Goal: Task Accomplishment & Management: Use online tool/utility

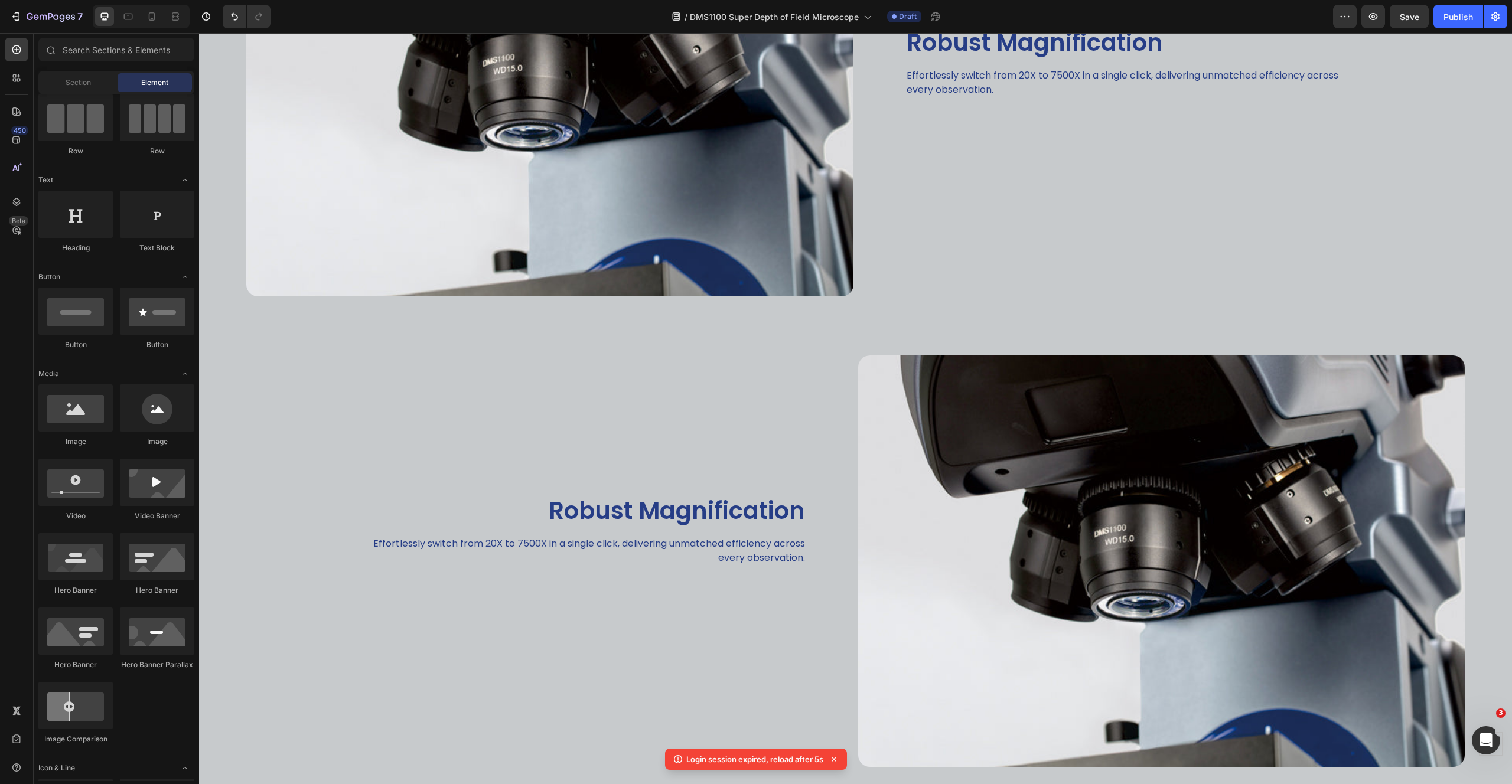
scroll to position [640, 0]
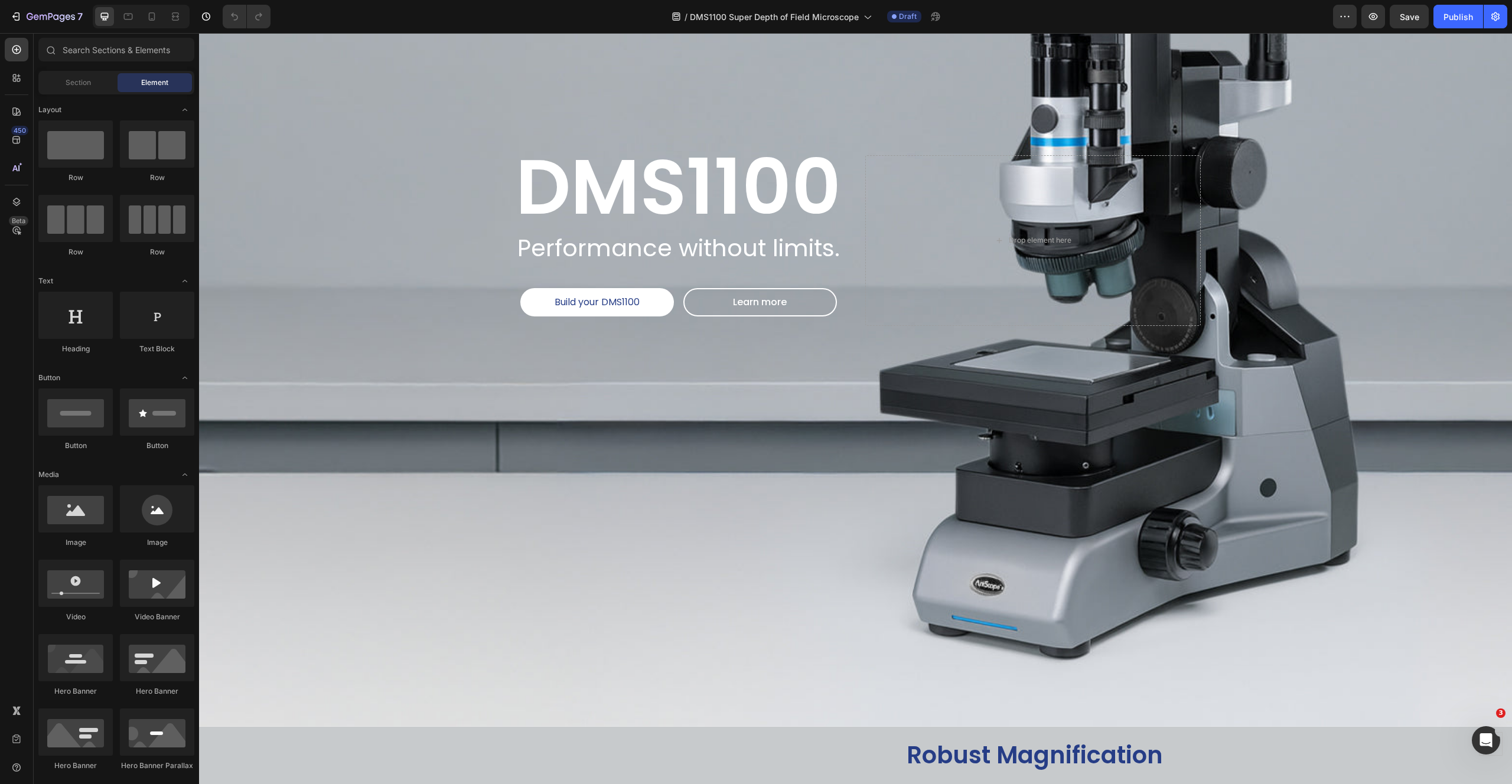
scroll to position [511, 0]
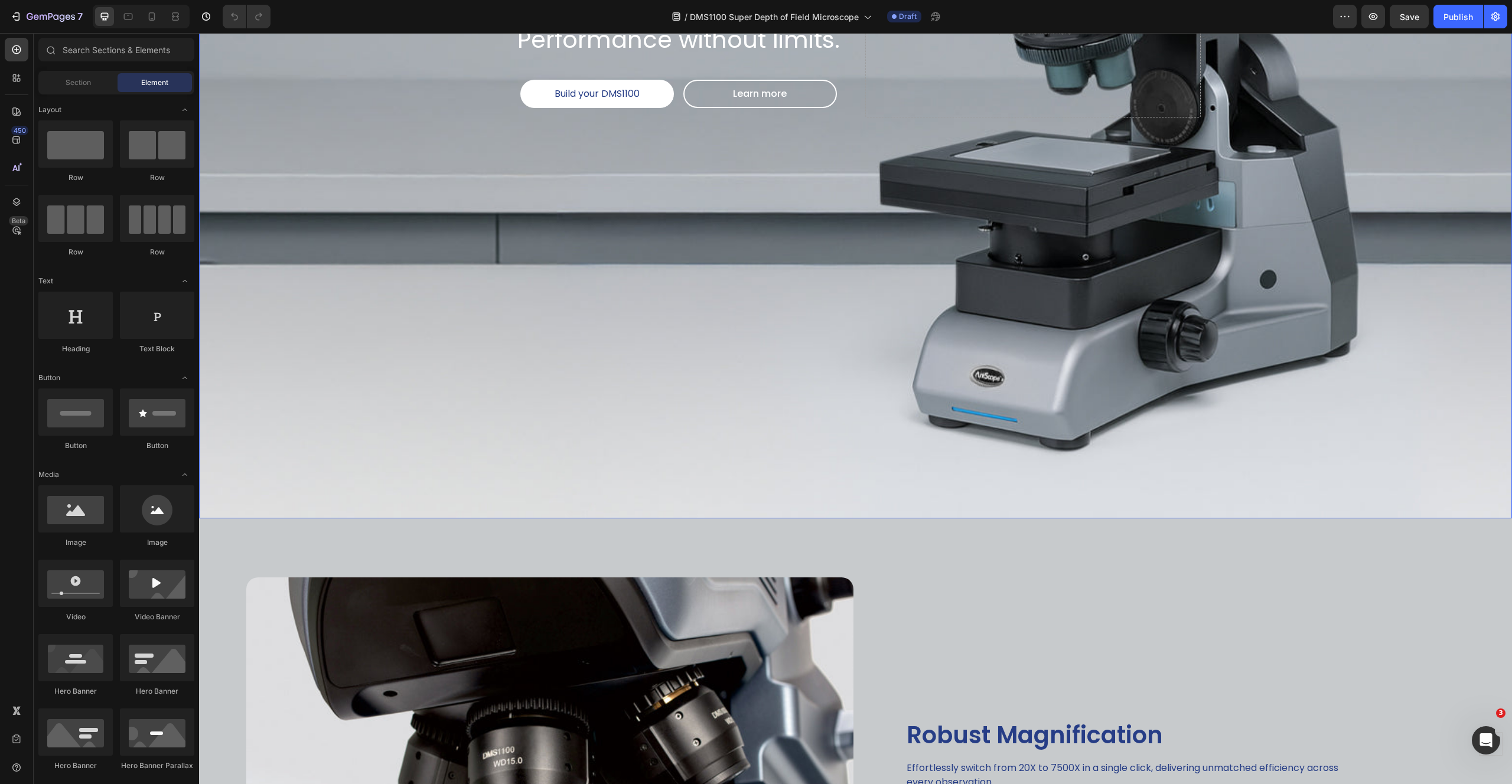
click at [236, 518] on div "Image" at bounding box center [526, 753] width 654 height 470
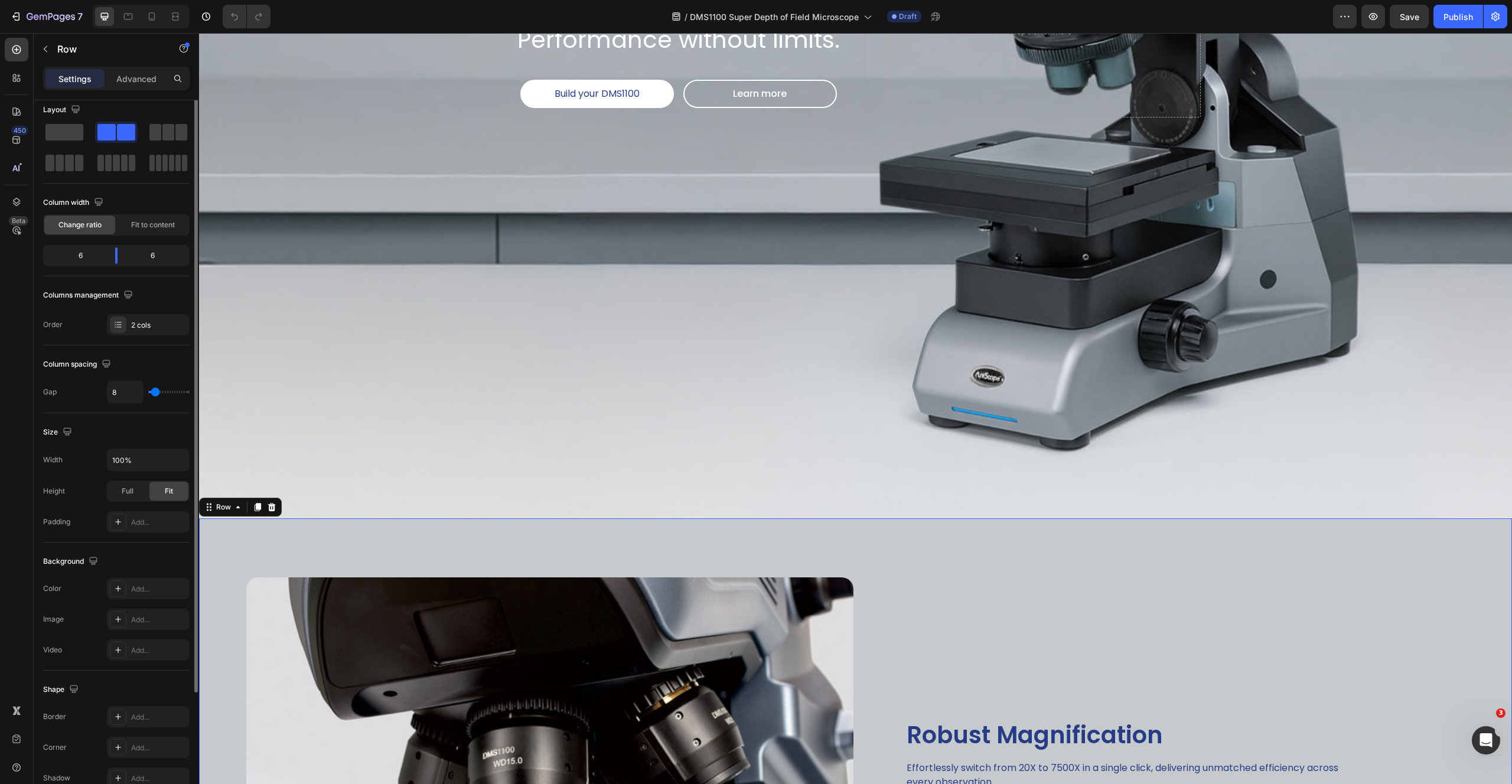
scroll to position [61, 0]
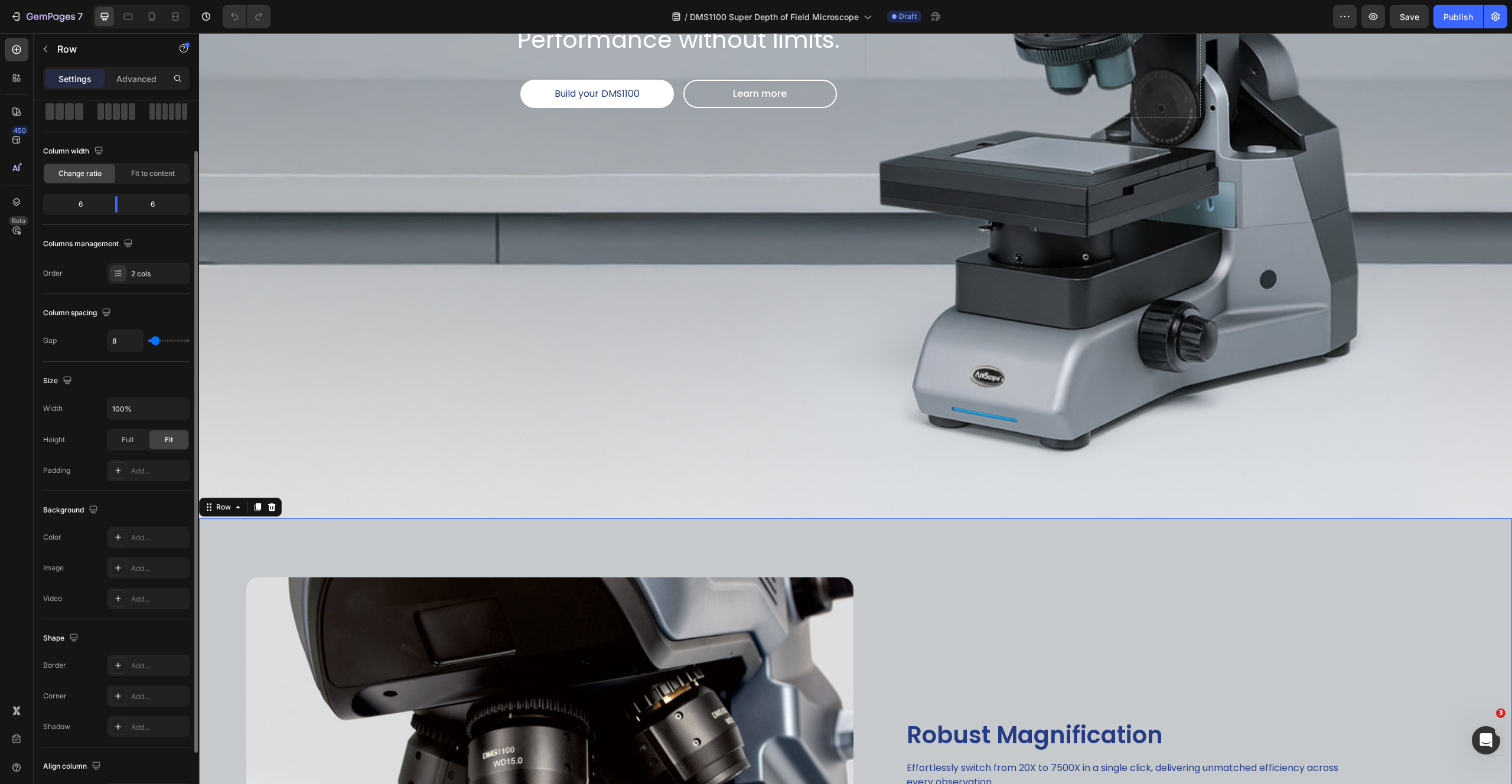
click at [312, 532] on div "Image" at bounding box center [526, 753] width 654 height 470
click at [221, 501] on div "Row" at bounding box center [223, 507] width 20 height 11
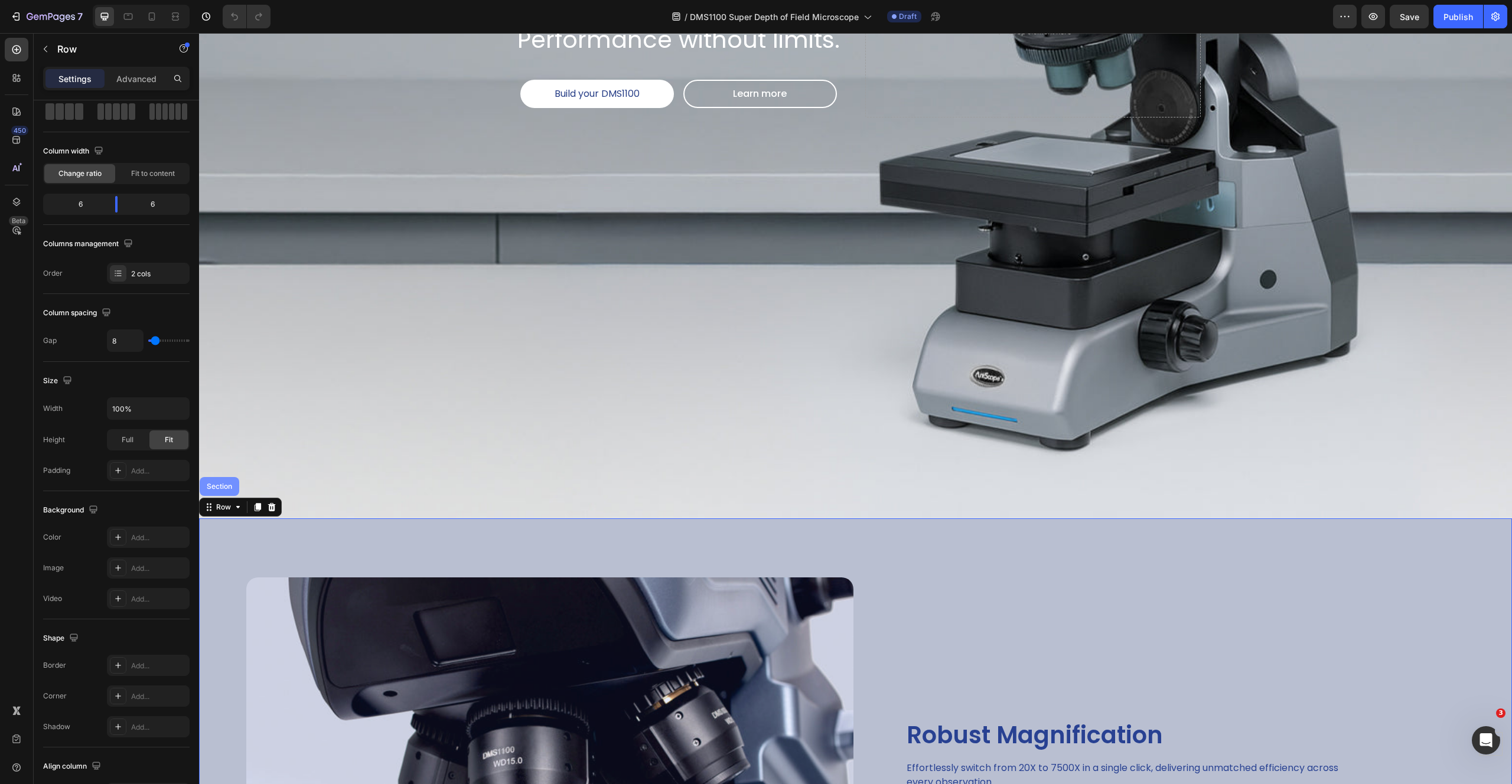
click at [219, 484] on div "Section" at bounding box center [220, 487] width 40 height 19
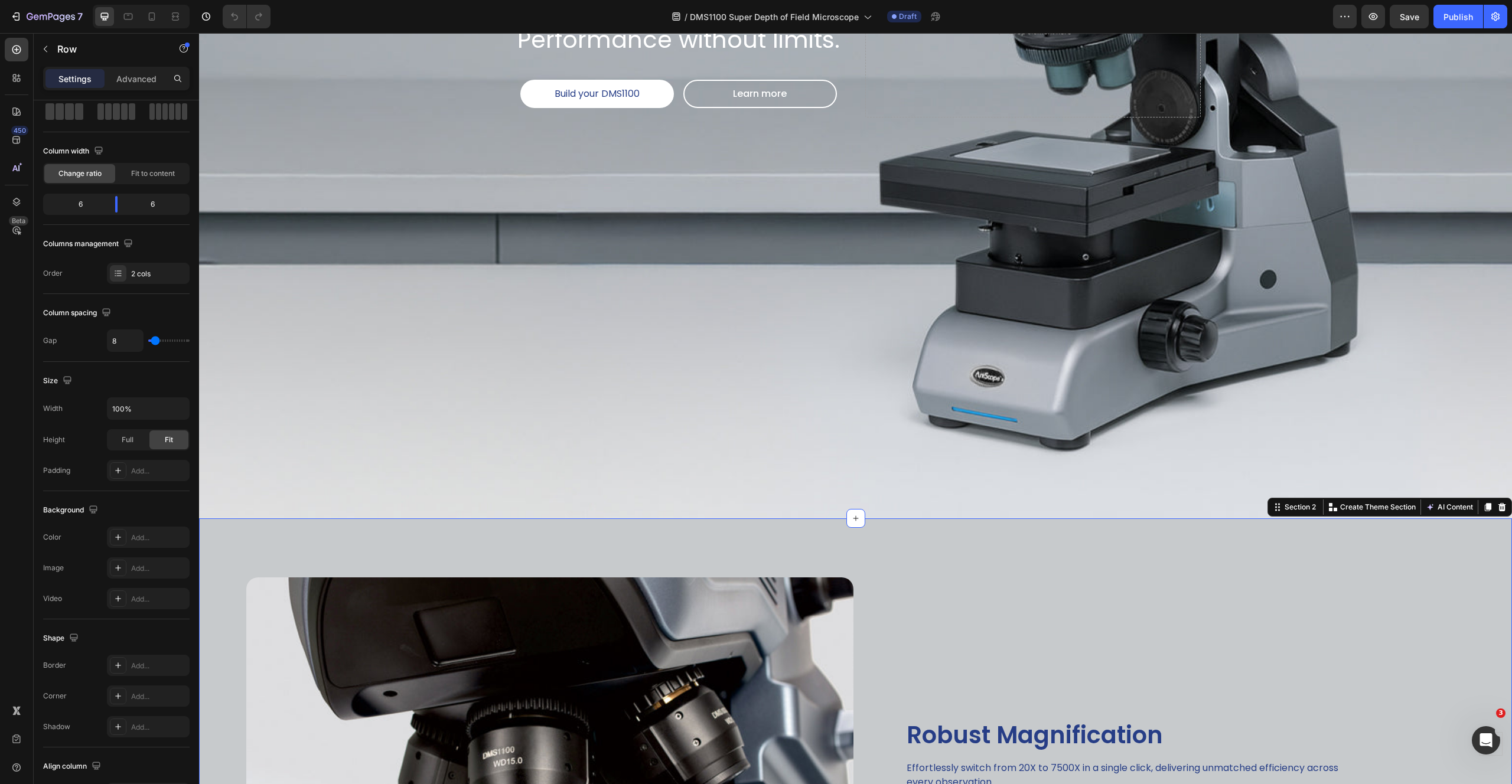
scroll to position [0, 0]
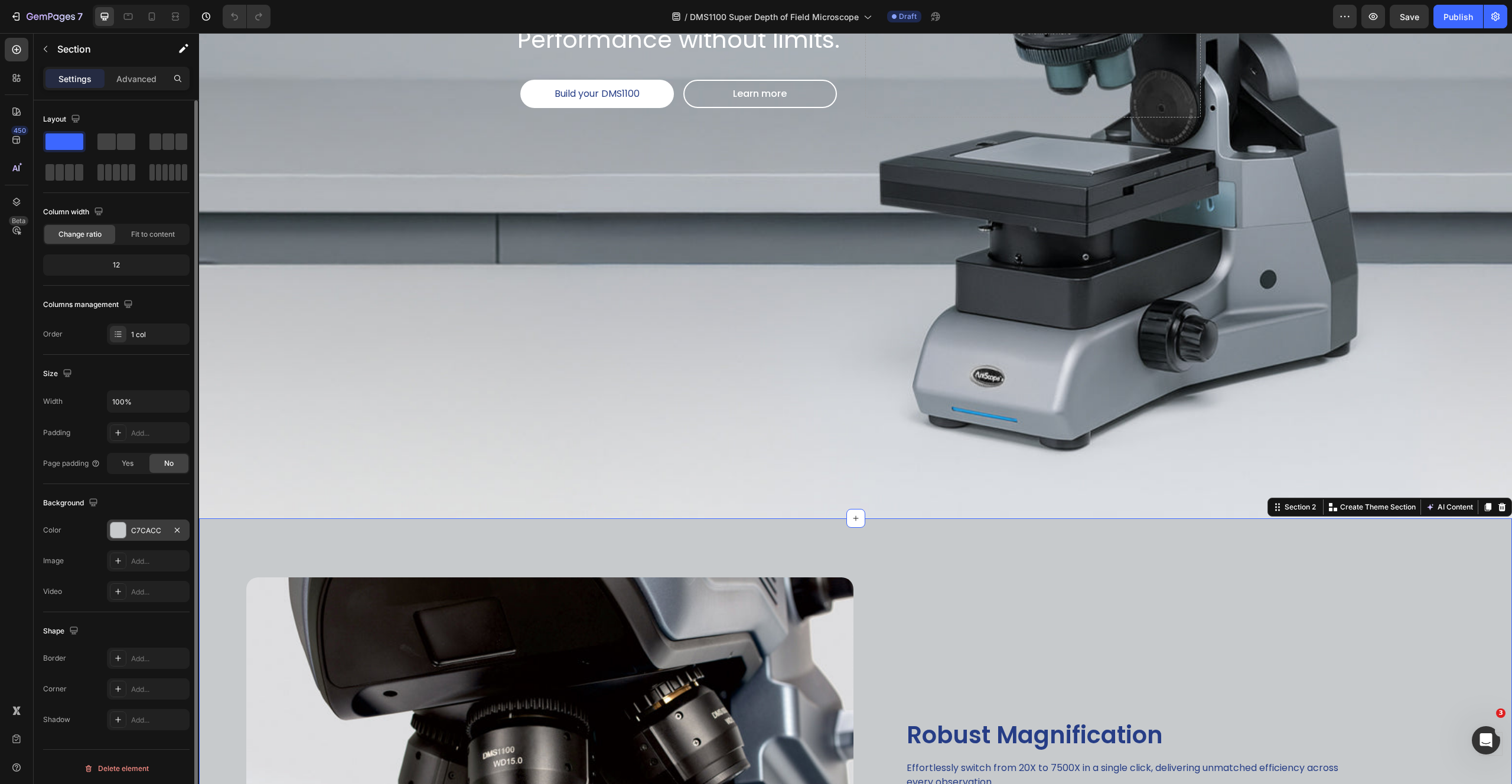
click at [122, 530] on div at bounding box center [118, 530] width 15 height 15
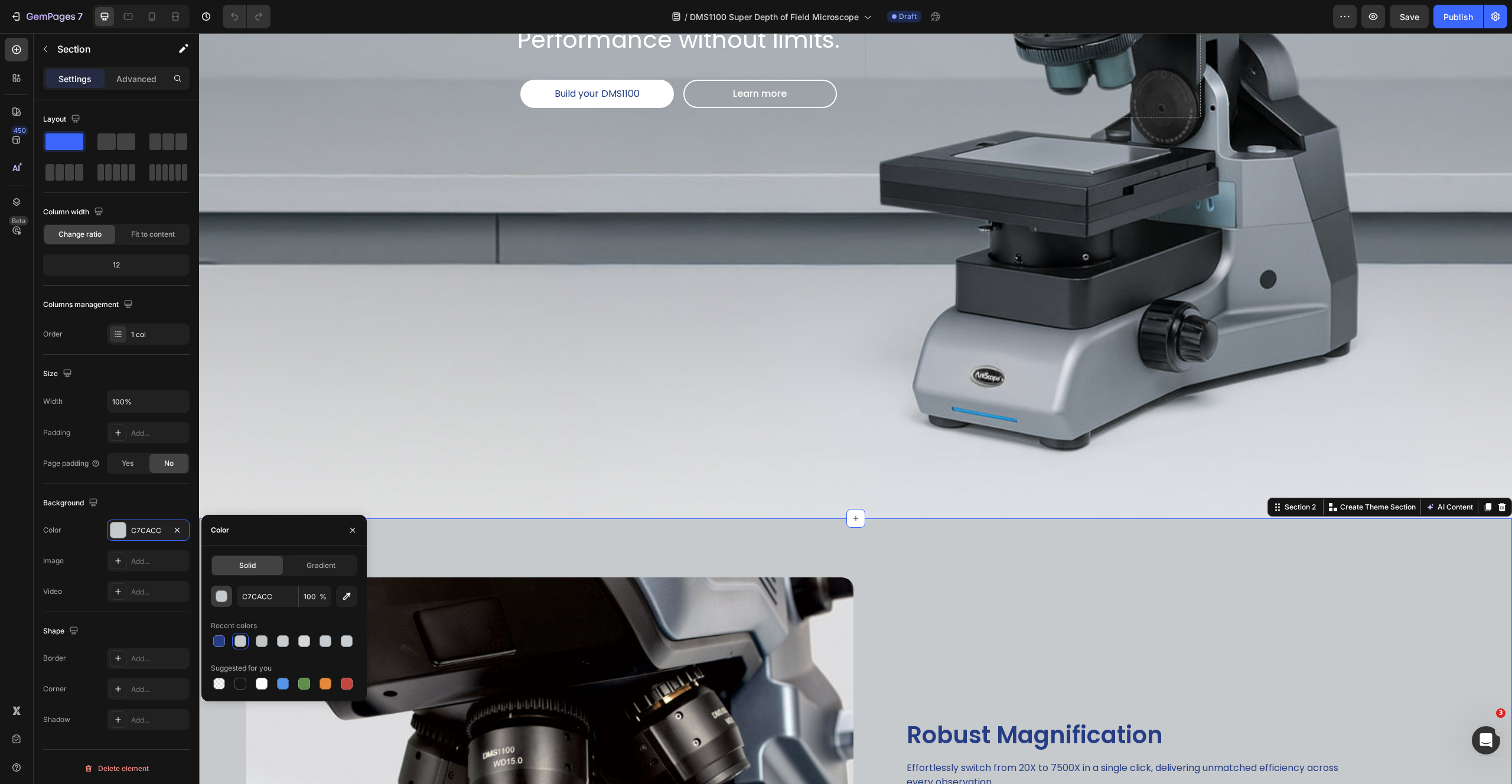
click at [222, 591] on div "button" at bounding box center [222, 596] width 12 height 12
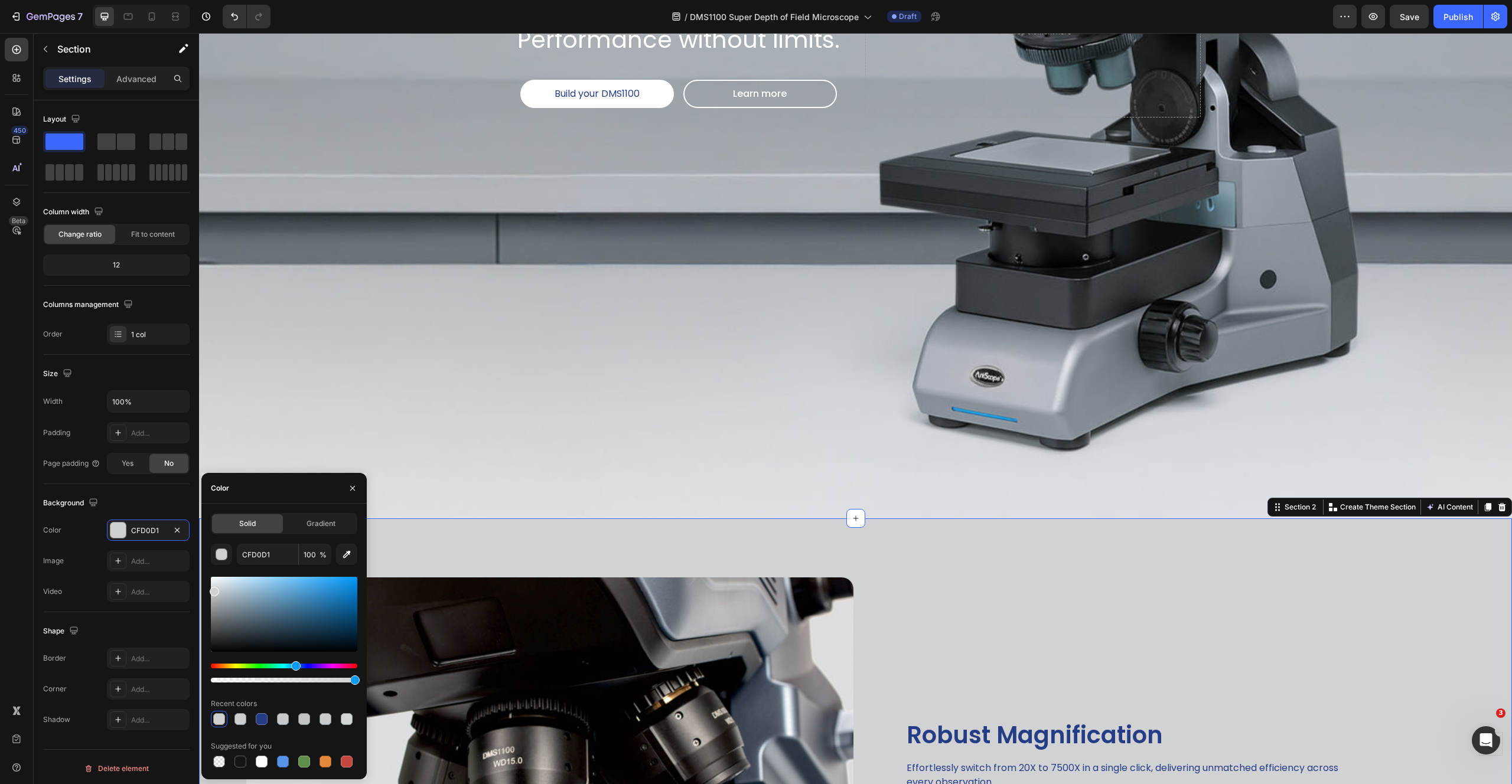
drag, startPoint x: 216, startPoint y: 596, endPoint x: 213, endPoint y: 589, distance: 7.6
click at [213, 589] on div at bounding box center [214, 591] width 10 height 10
type input "D1D2D3"
click at [262, 557] on input "D1D2D3" at bounding box center [267, 554] width 61 height 21
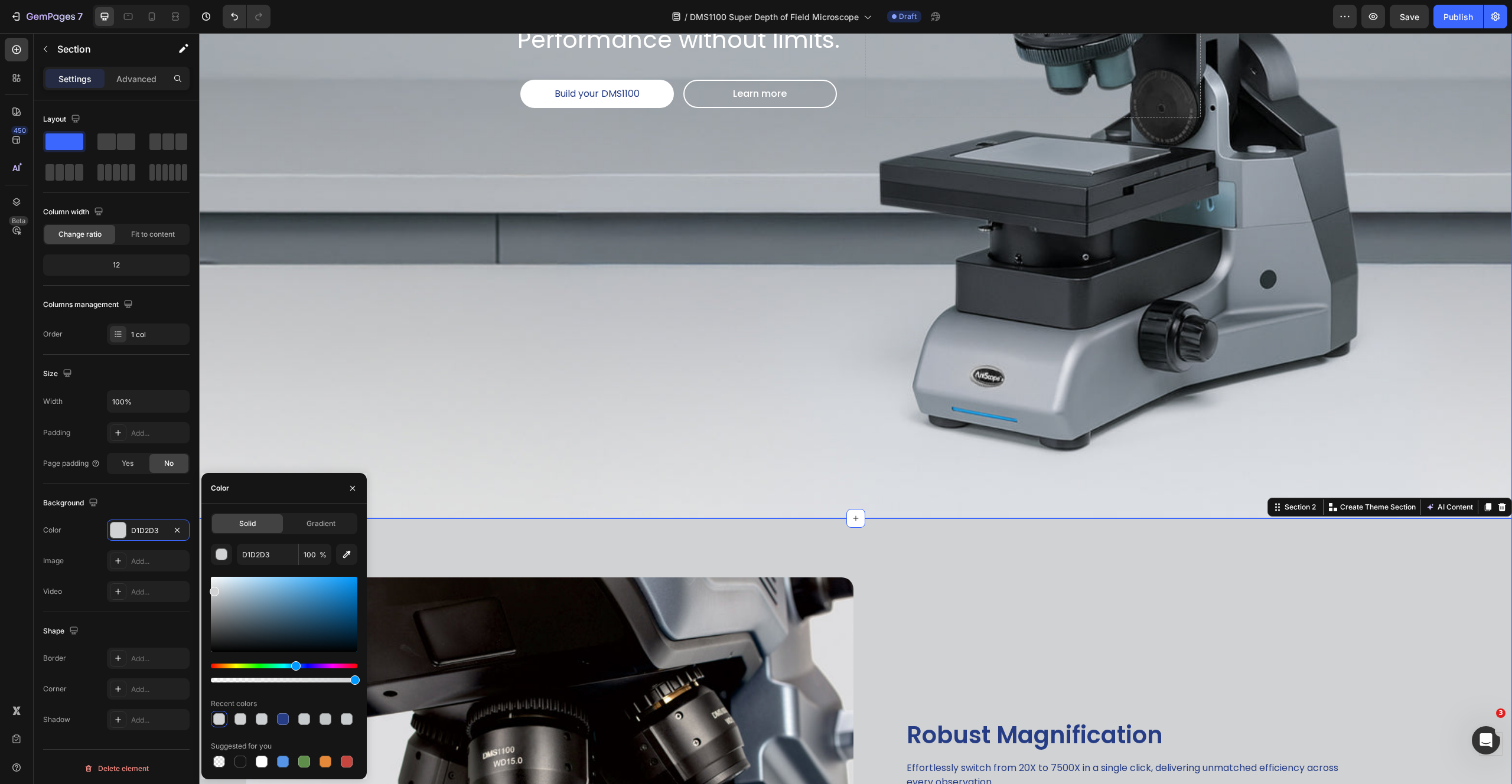
click at [636, 357] on div "Background Image" at bounding box center [855, 32] width 1313 height 972
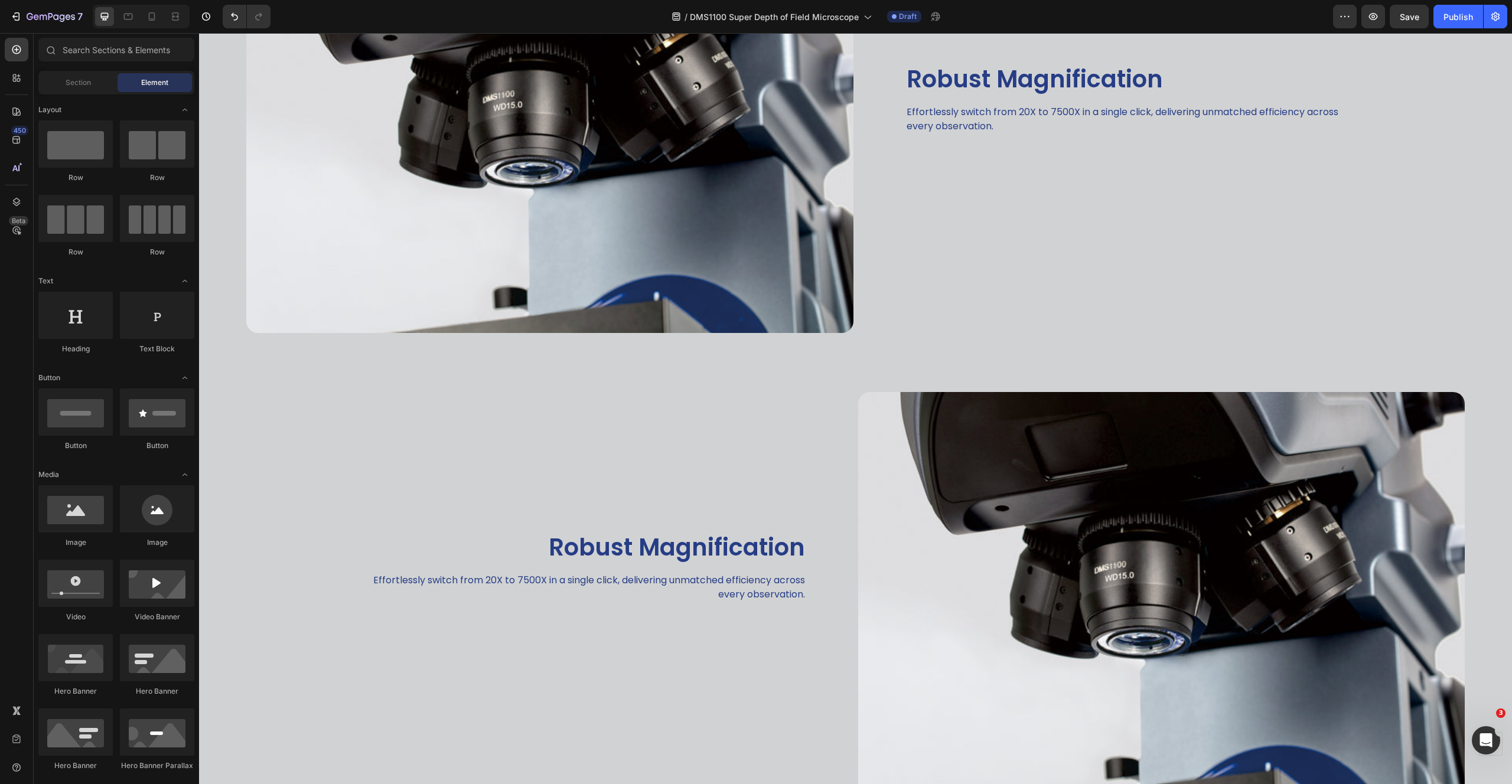
scroll to position [1213, 0]
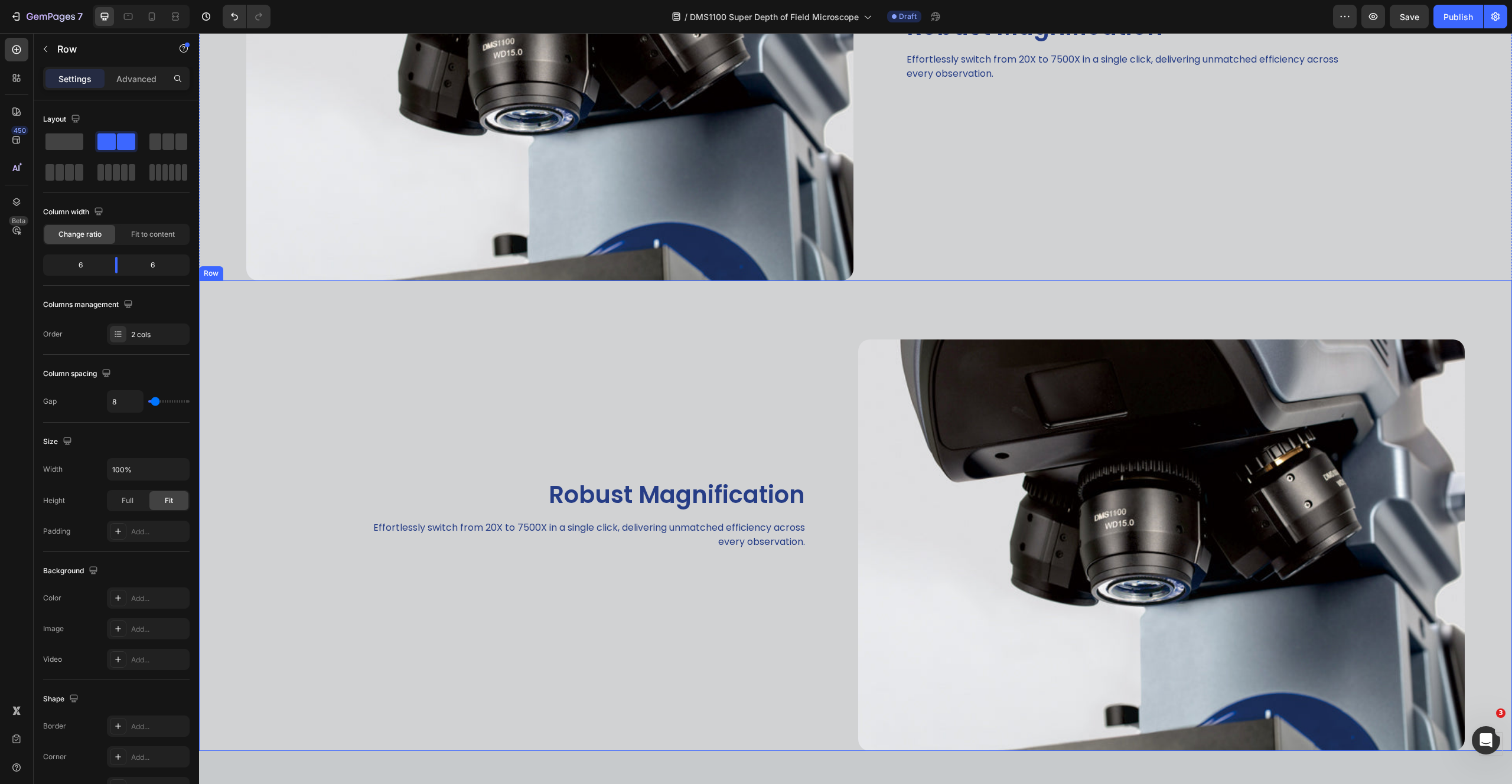
click at [652, 396] on div "Robust Magnification Heading Effortlessly switch from 20X to 7500X in a single …" at bounding box center [526, 515] width 654 height 470
click at [909, 193] on div "Robust Magnification Heading Effortlessly switch from 20X to 7500X in a single …" at bounding box center [1185, 45] width 654 height 470
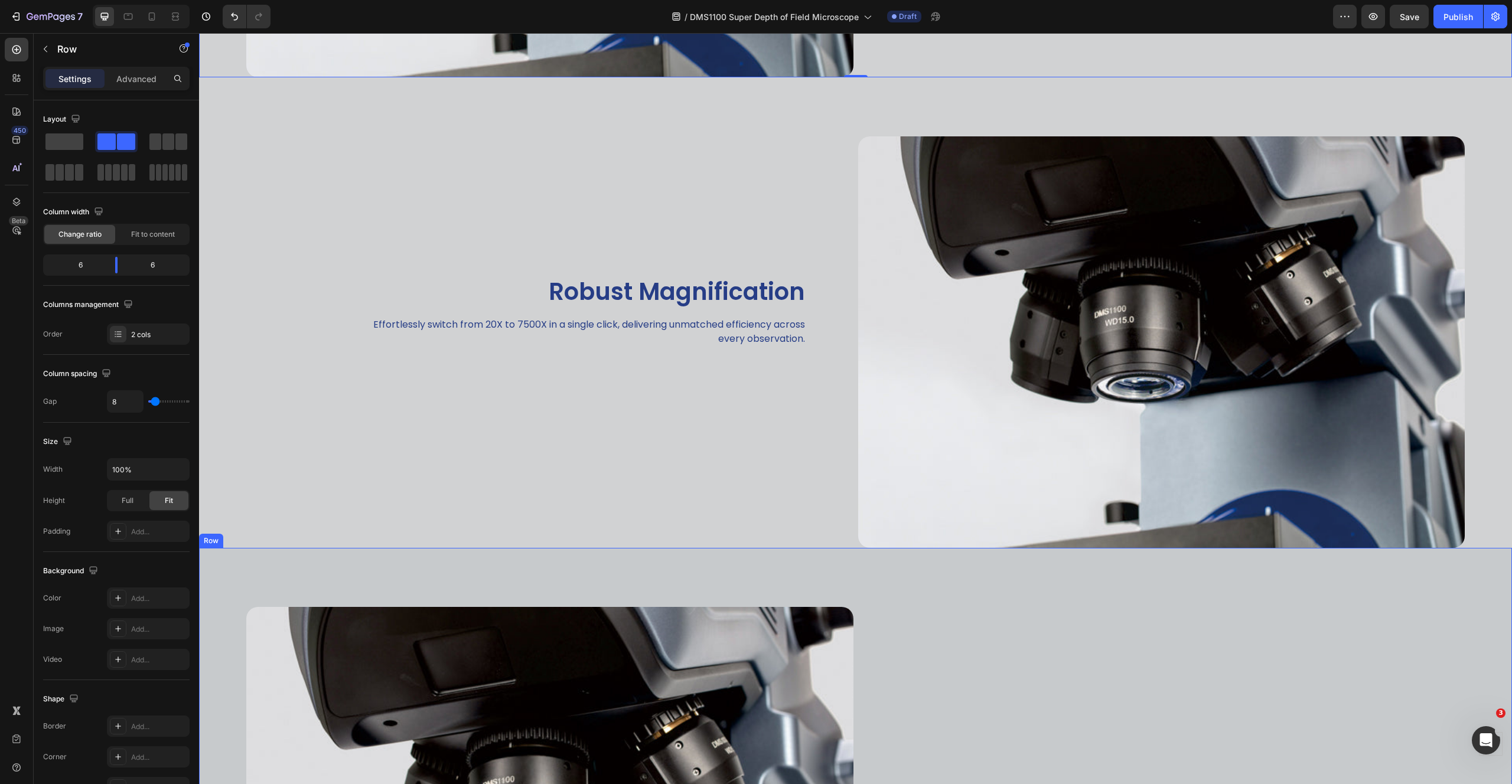
scroll to position [1809, 0]
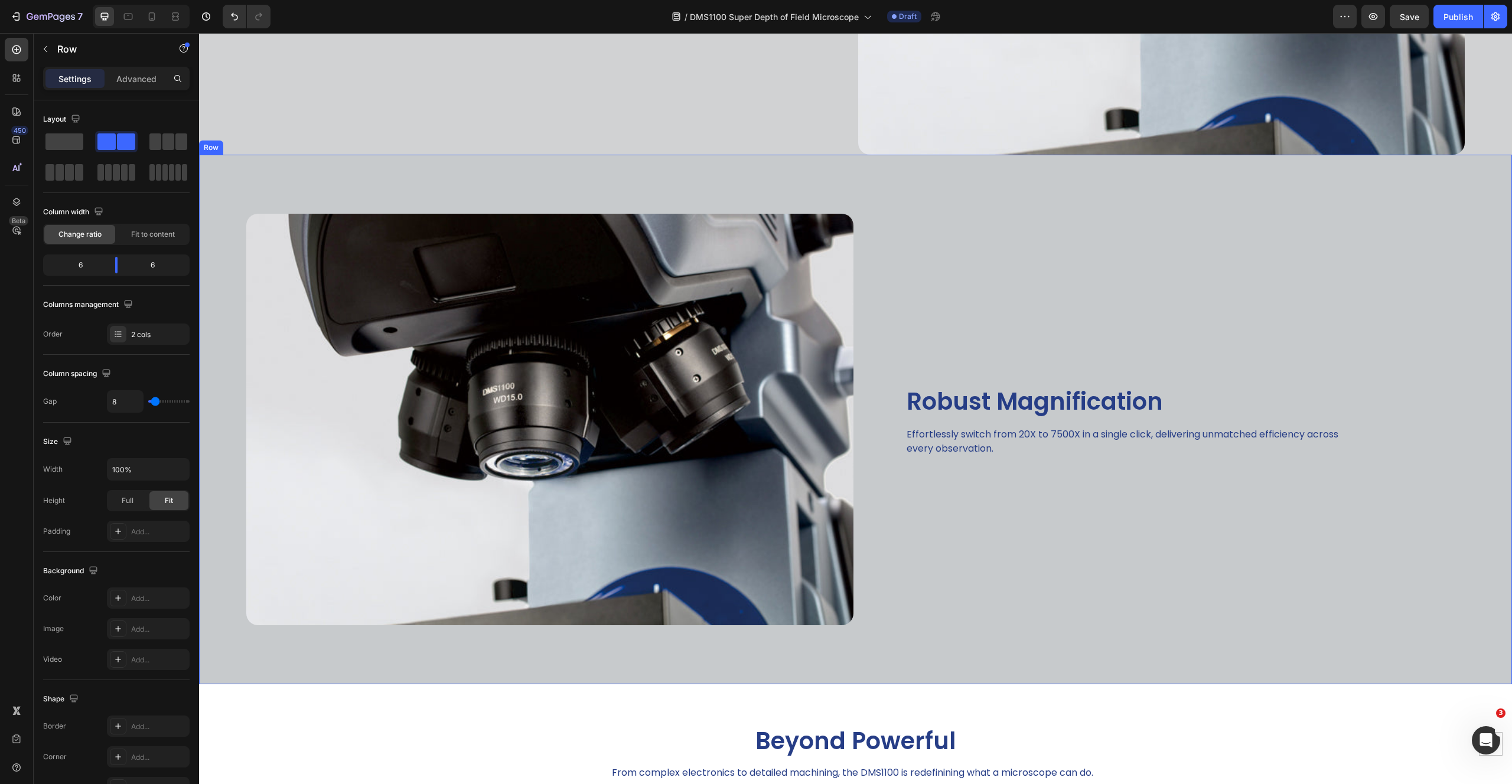
click at [288, 198] on div "Image" at bounding box center [526, 419] width 654 height 529
click at [245, 138] on div "Row" at bounding box center [223, 144] width 43 height 14
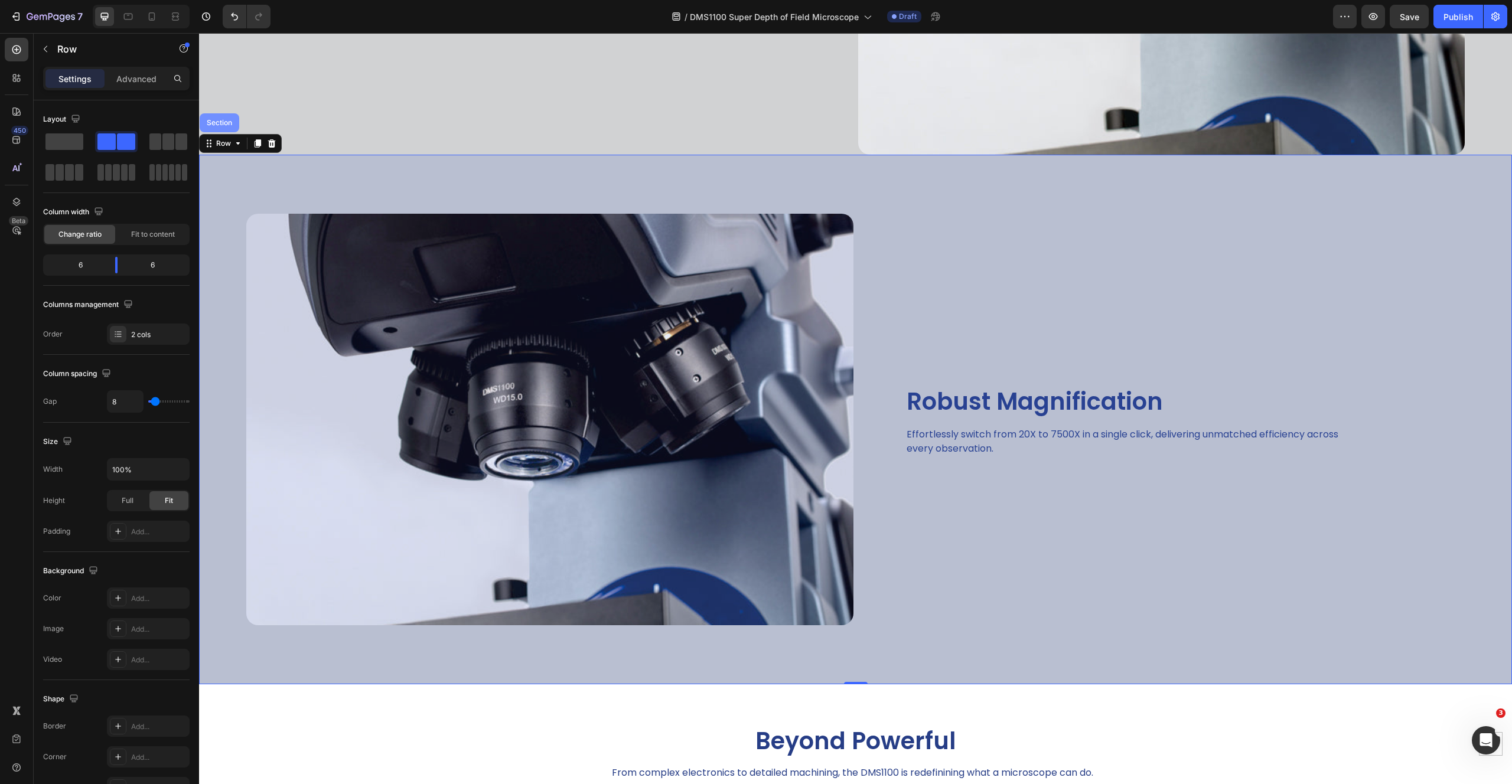
click at [230, 120] on div "Section" at bounding box center [220, 123] width 40 height 19
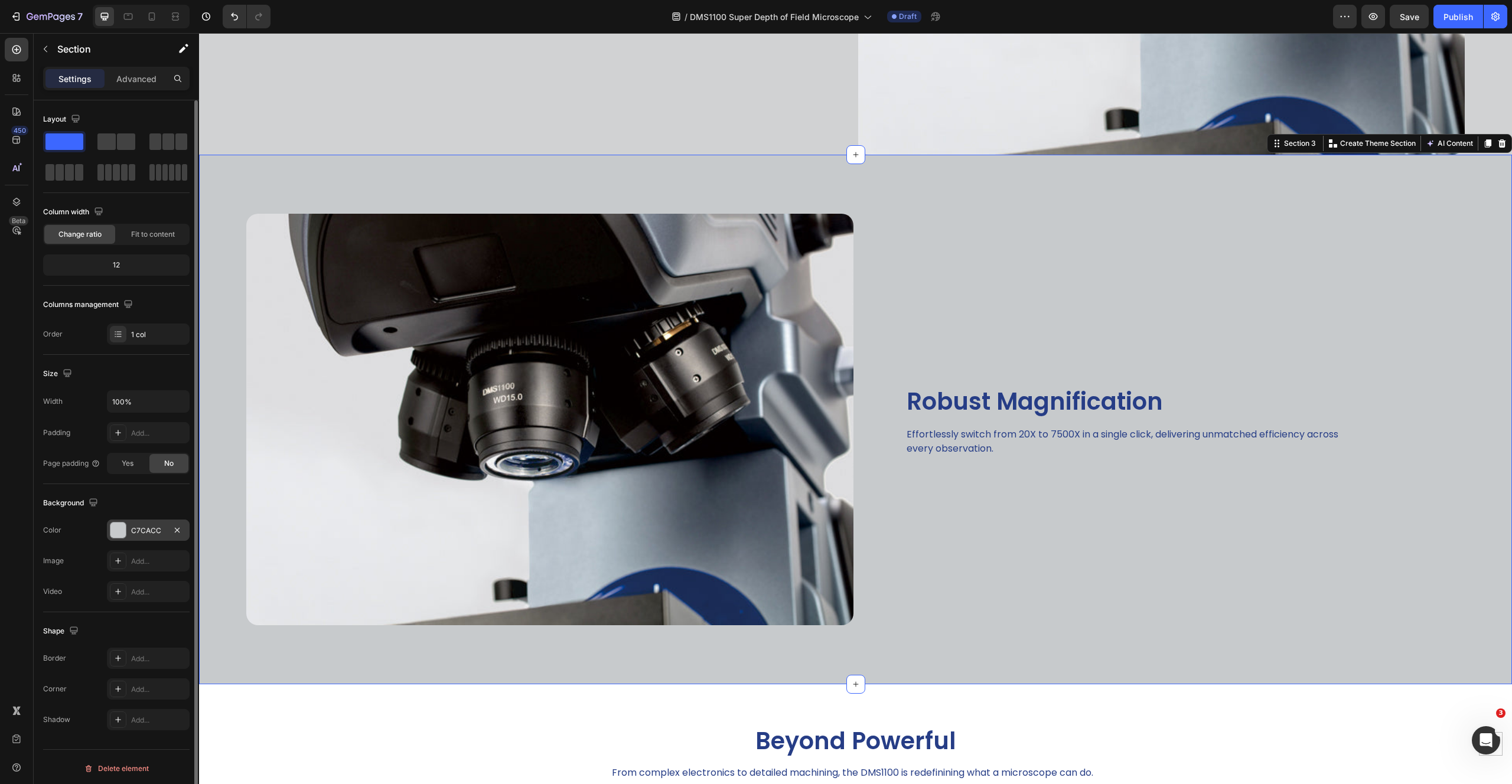
click at [144, 526] on div "C7CACC" at bounding box center [148, 531] width 34 height 11
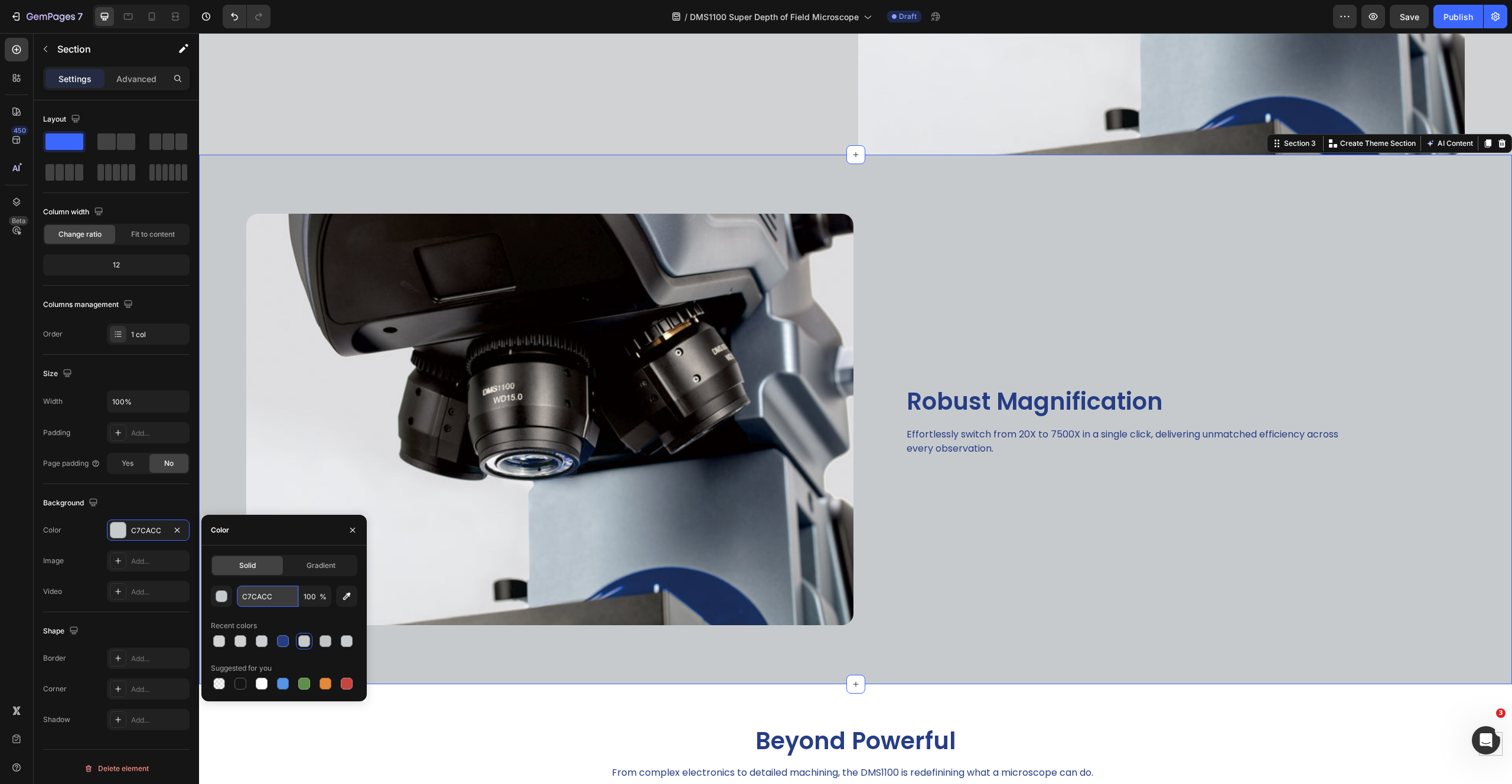
click at [257, 595] on input "C7CACC" at bounding box center [267, 596] width 61 height 21
paste input "D1D2D3"
type input "D1D2D3"
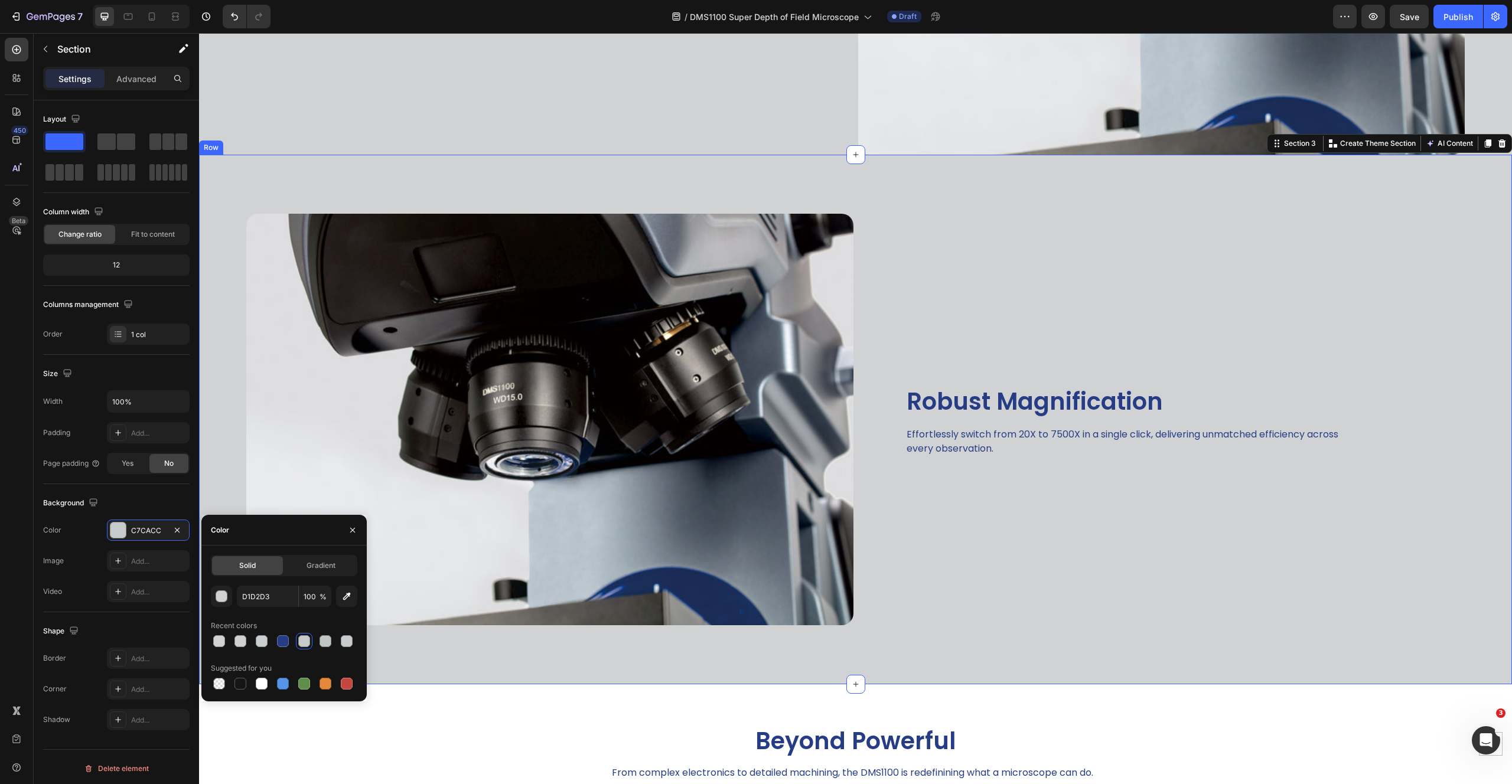
click at [1135, 228] on div "Robust Magnification Heading Effortlessly switch from 20X to 7500X in a single …" at bounding box center [1185, 419] width 654 height 529
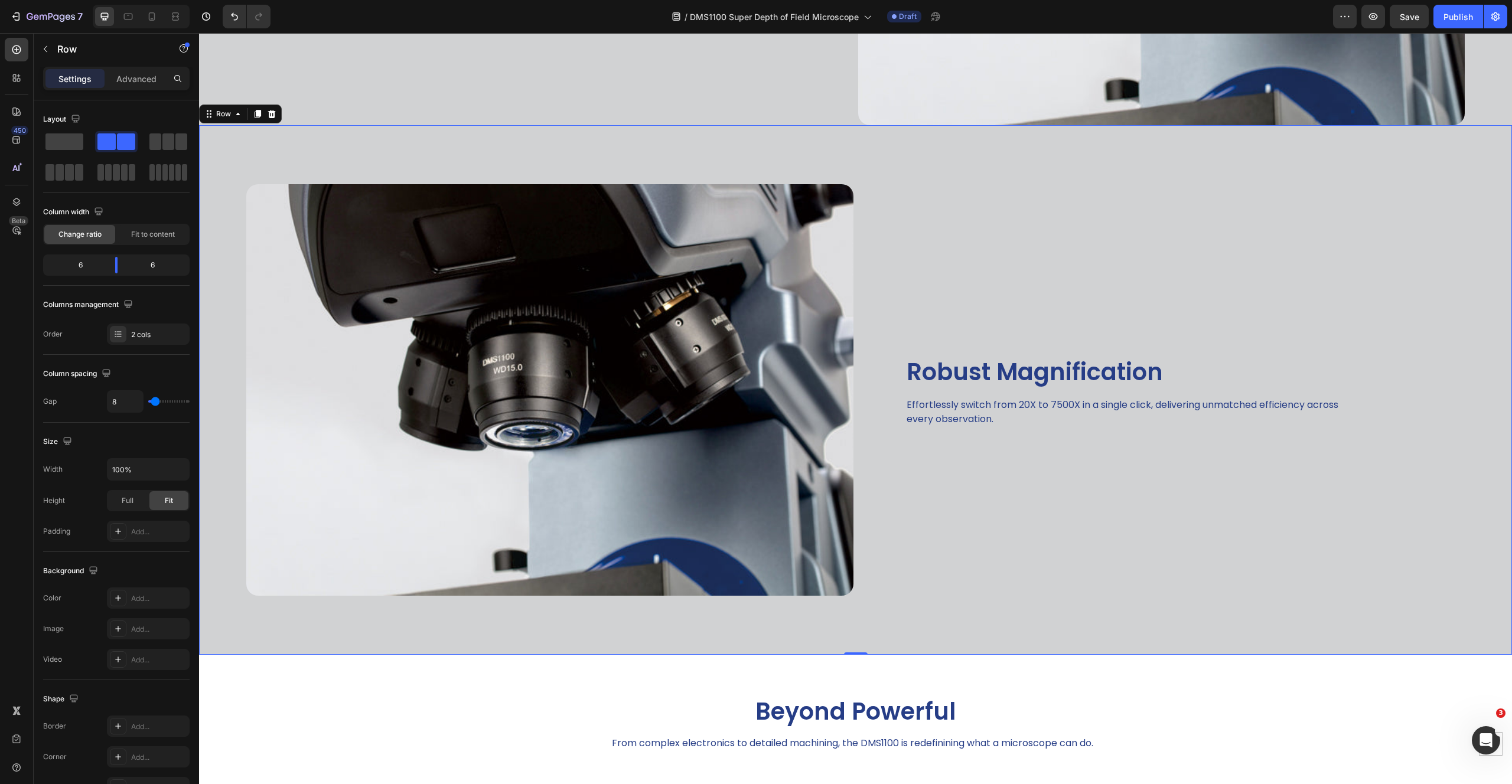
scroll to position [1743, 0]
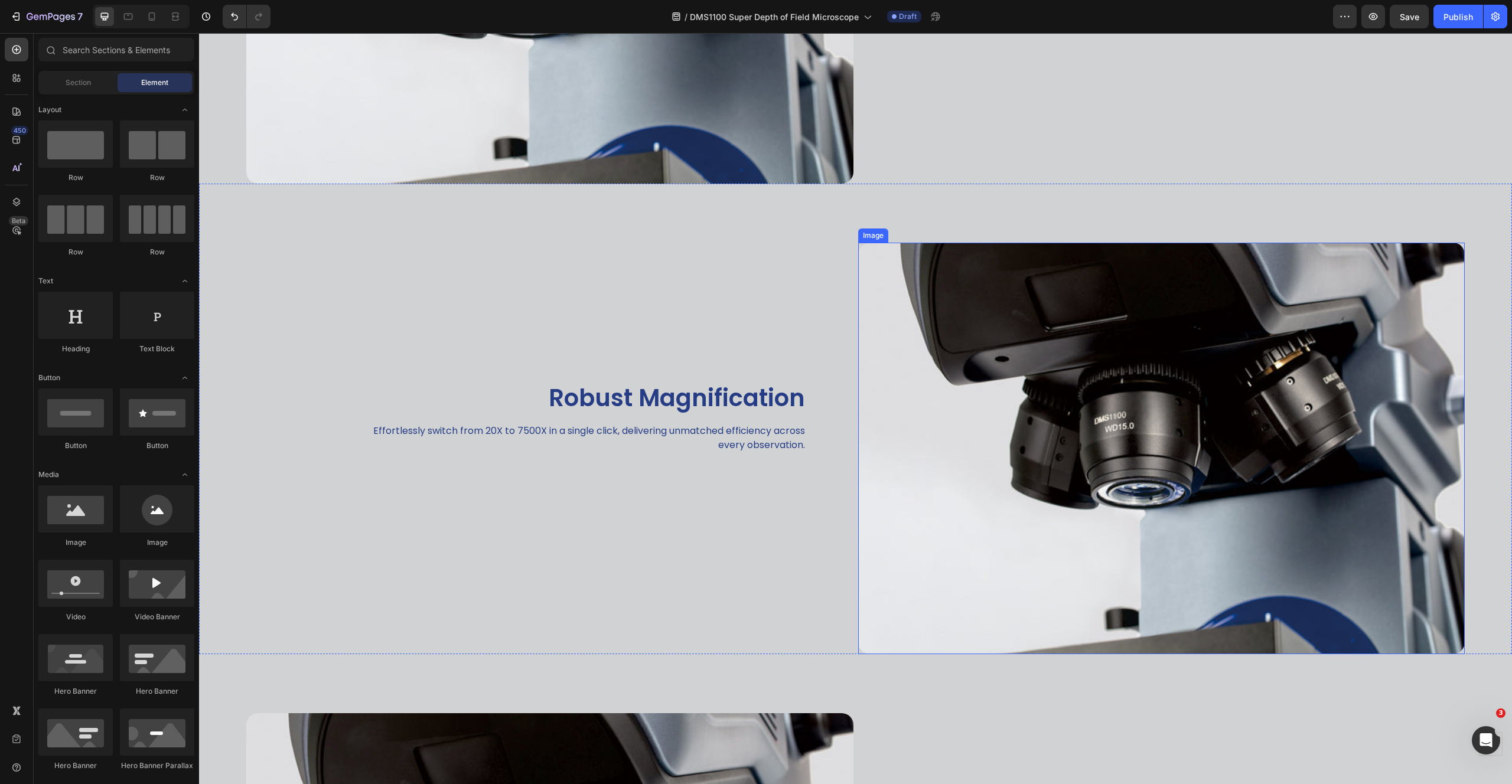
scroll to position [1313, 0]
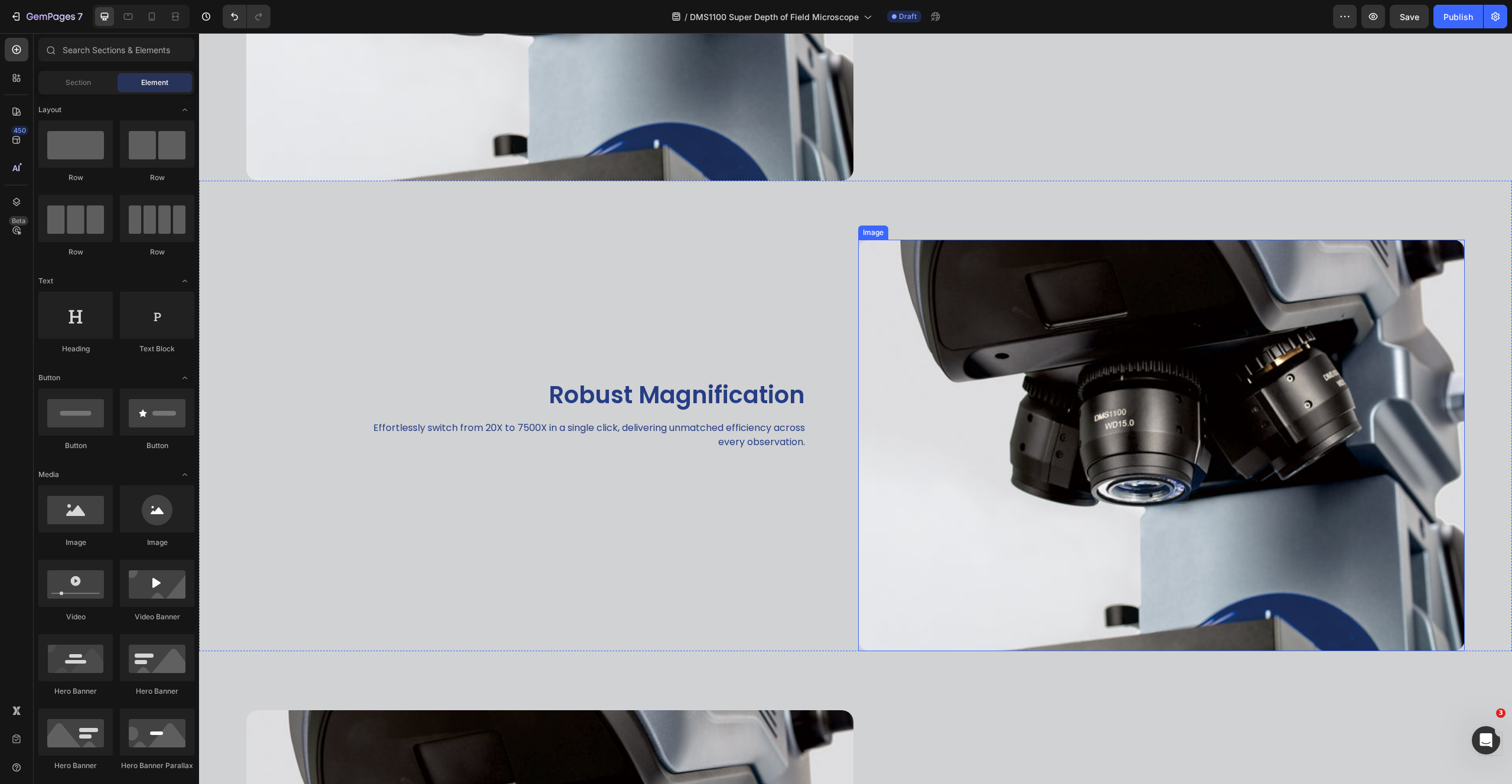
click at [1058, 375] on img at bounding box center [1161, 445] width 607 height 411
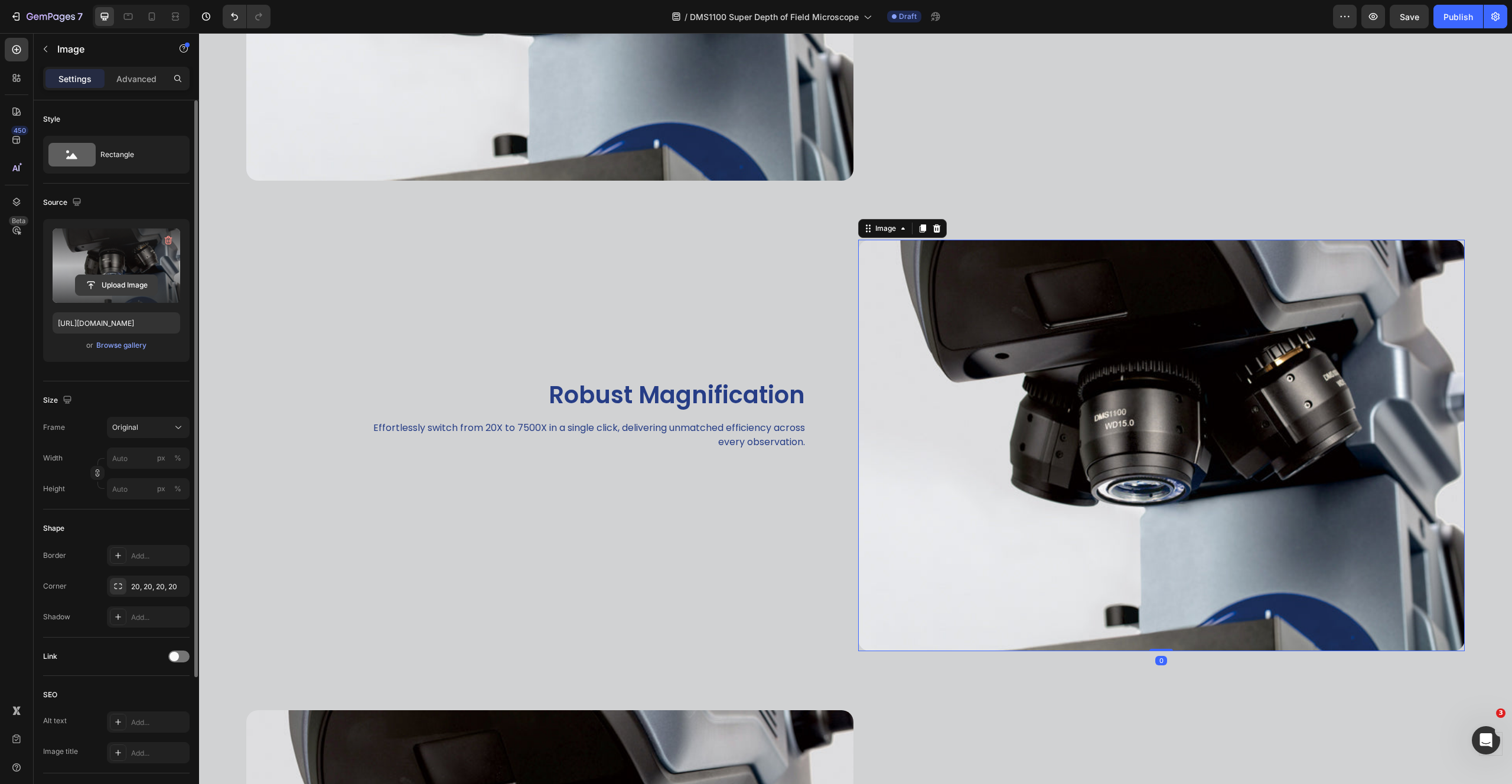
click at [114, 285] on input "file" at bounding box center [116, 285] width 82 height 20
type input "[URL][DOMAIN_NAME]"
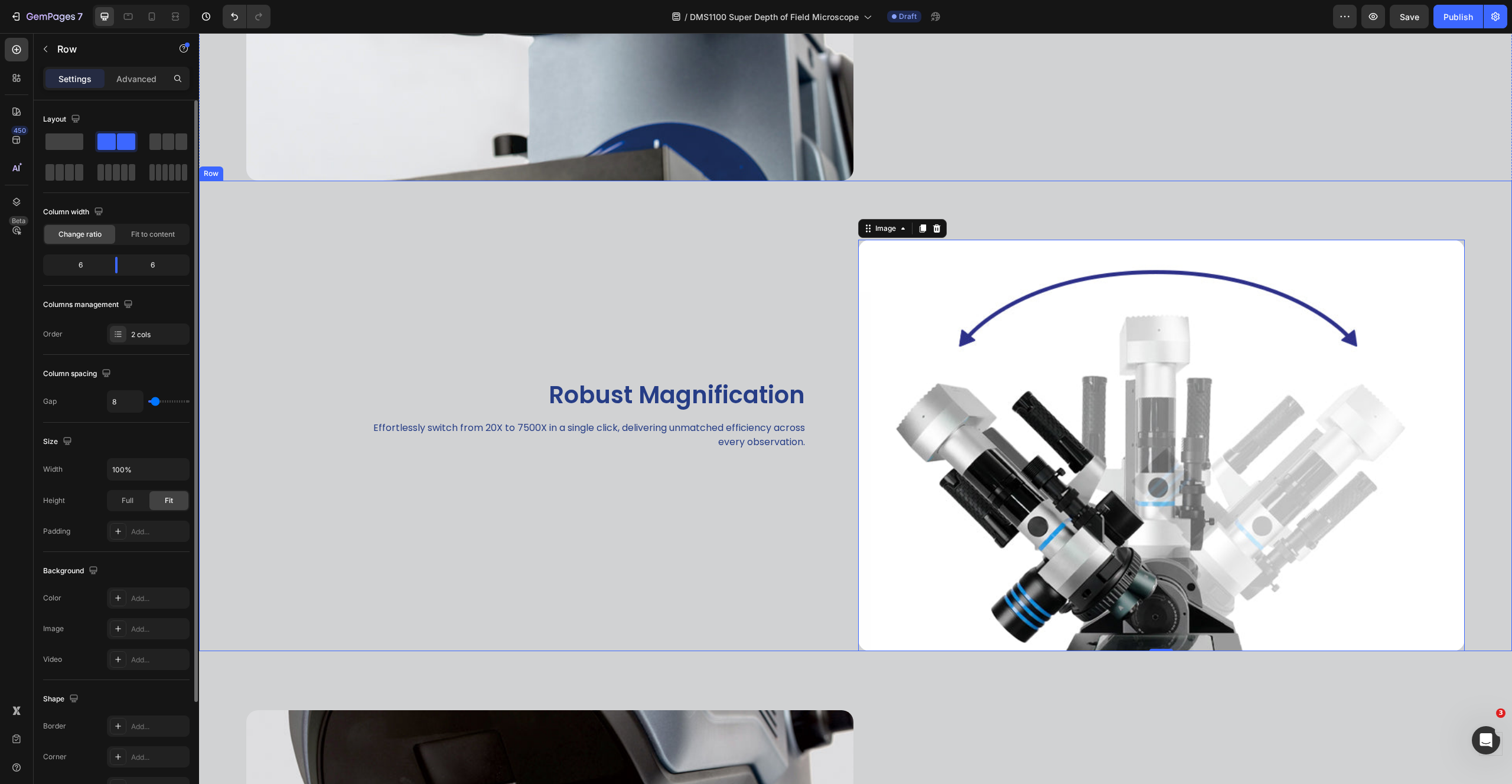
click at [1426, 188] on div "Image 0" at bounding box center [1185, 415] width 654 height 470
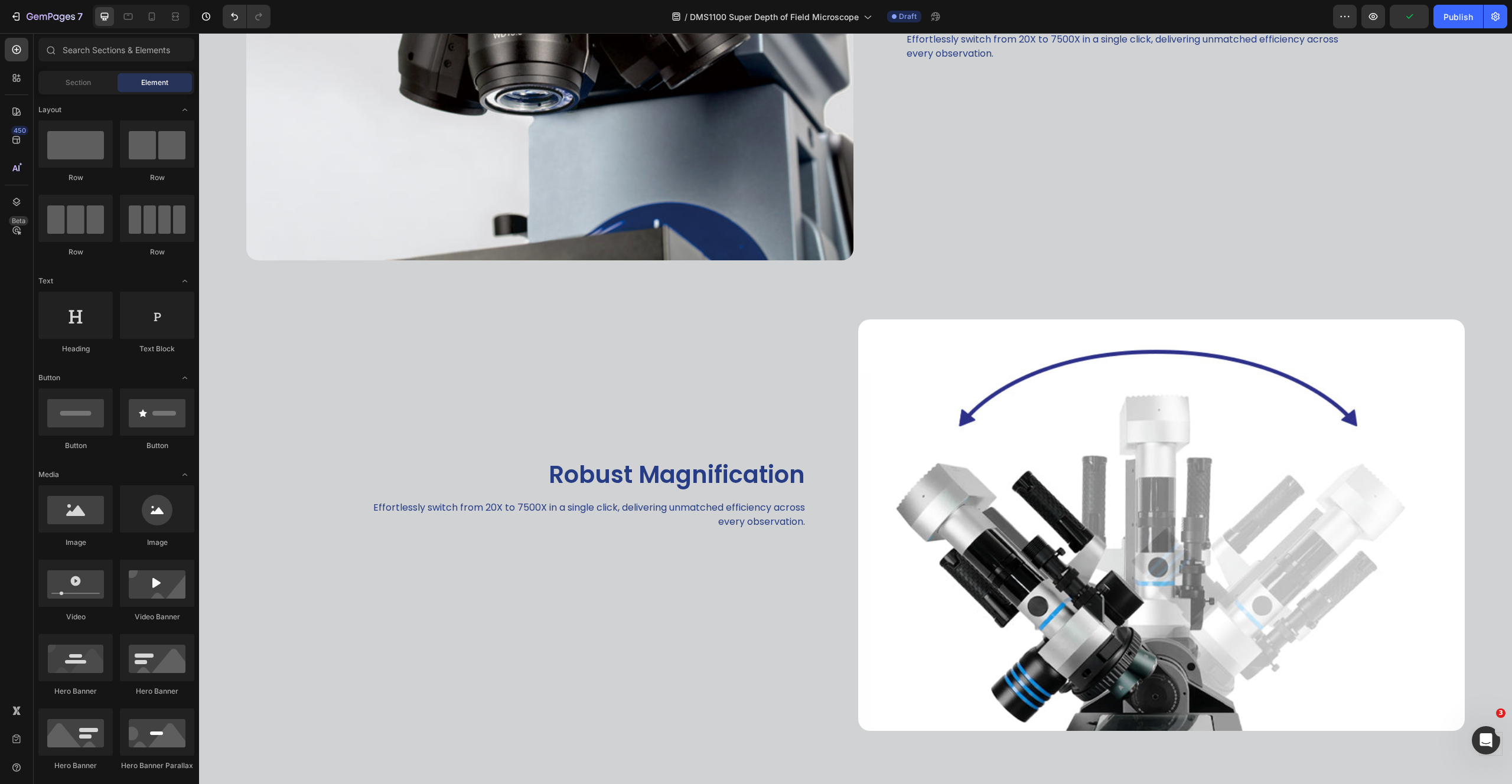
scroll to position [1246, 0]
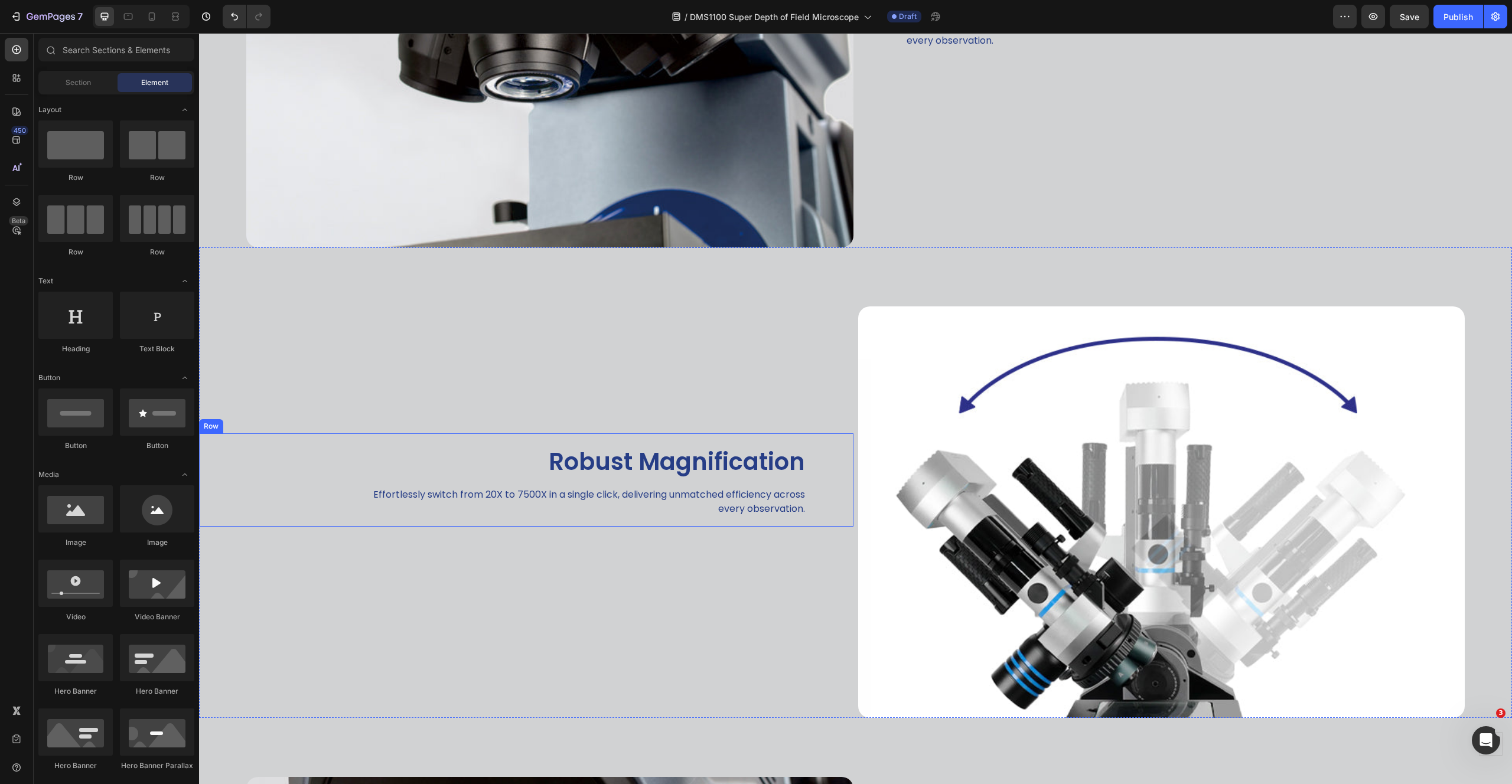
click at [712, 464] on h2 "Robust Magnification" at bounding box center [514, 461] width 583 height 38
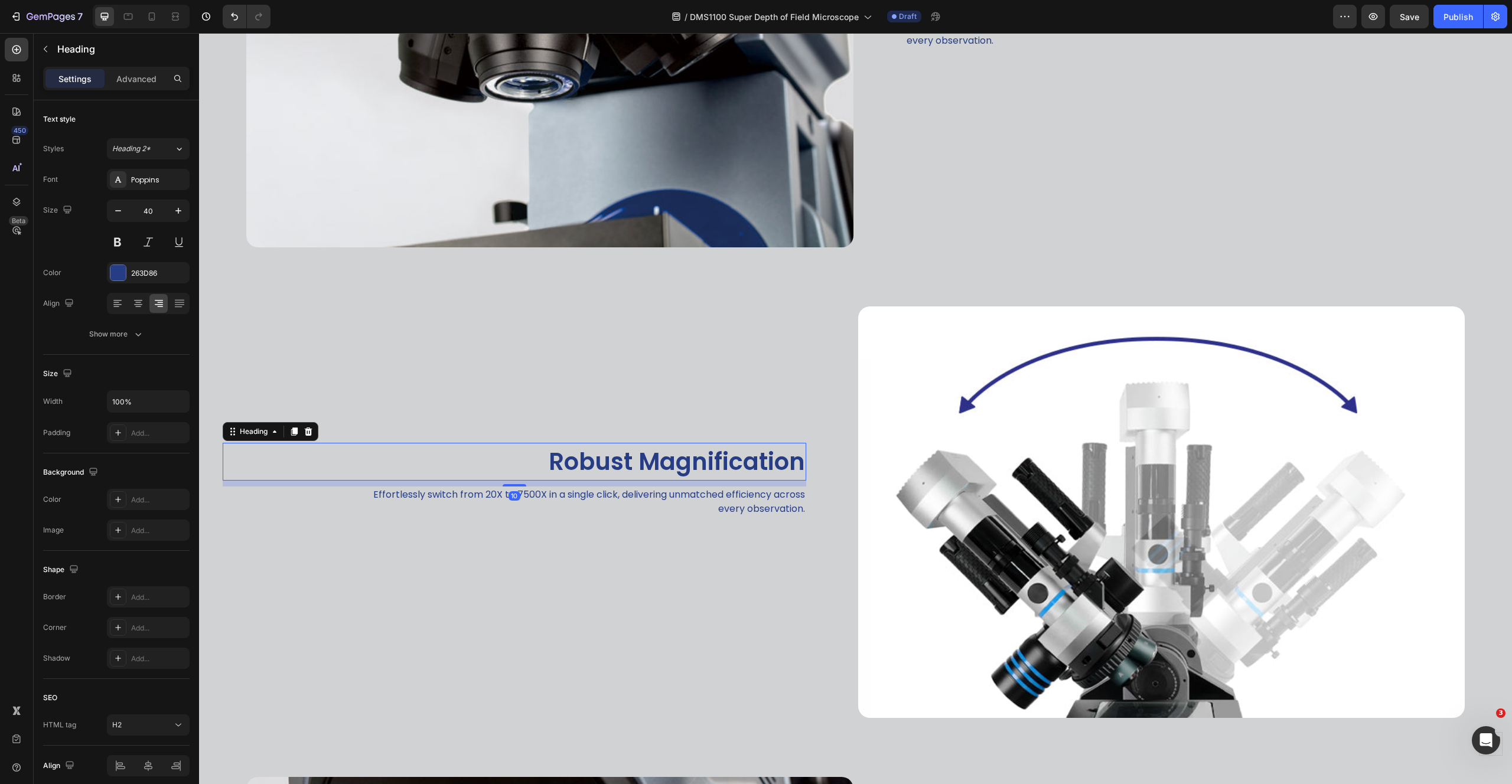
click at [712, 464] on h2 "Robust Magnification" at bounding box center [514, 461] width 583 height 38
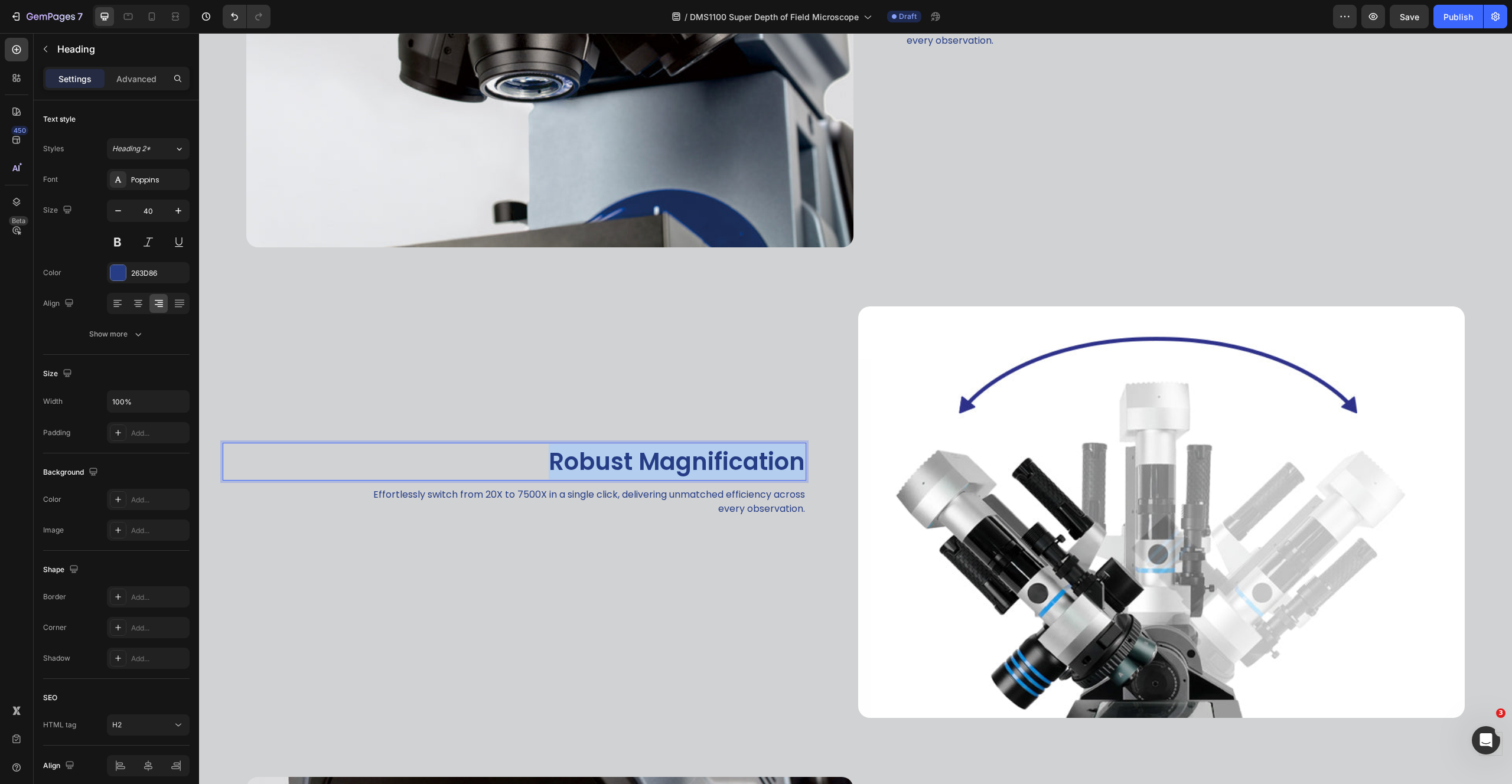
click at [712, 464] on p "Robust Magnification" at bounding box center [514, 462] width 581 height 36
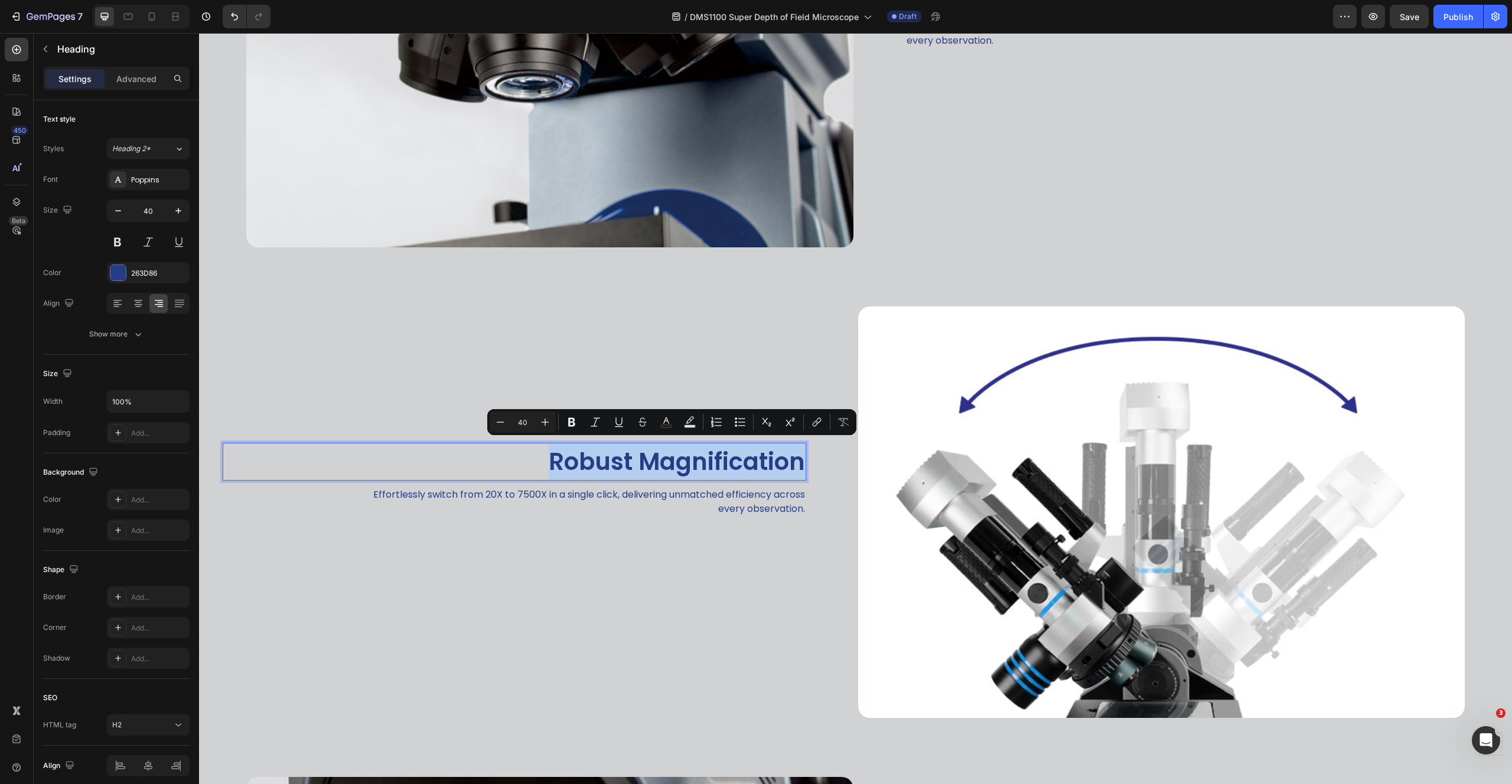
scroll to position [1243, 0]
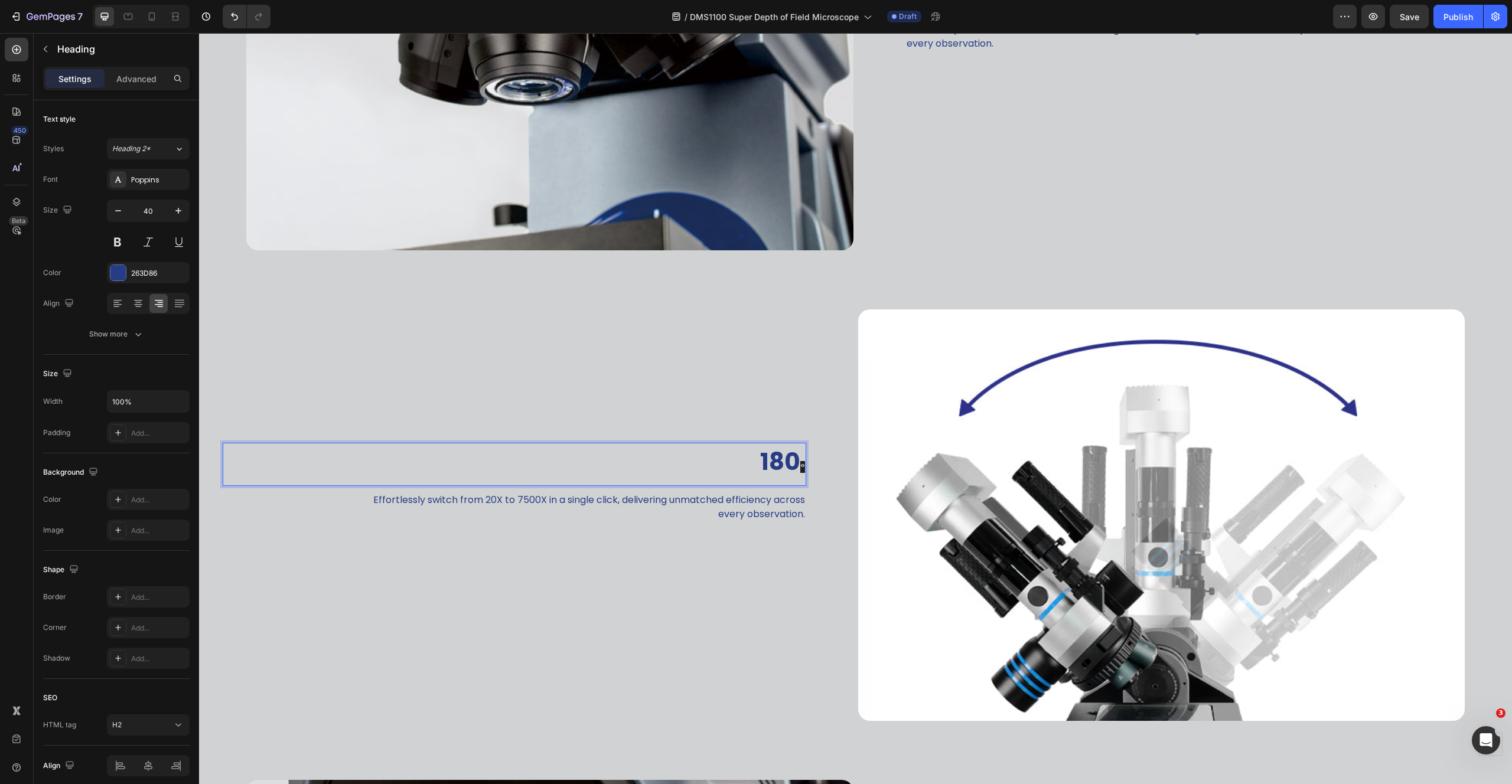
click at [772, 458] on strong "180" at bounding box center [780, 462] width 40 height 33
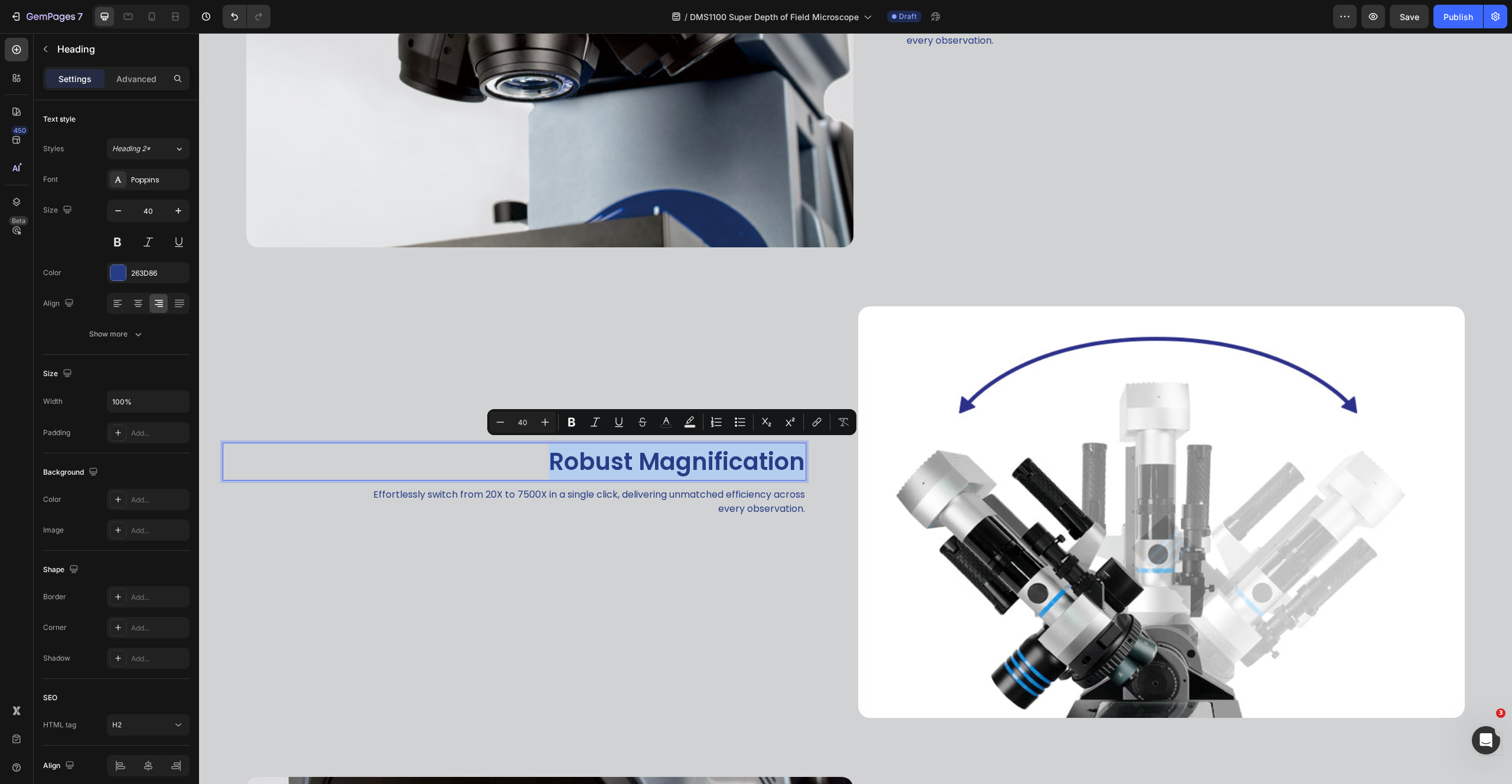
click at [655, 468] on p "Robust Magnification" at bounding box center [514, 462] width 581 height 36
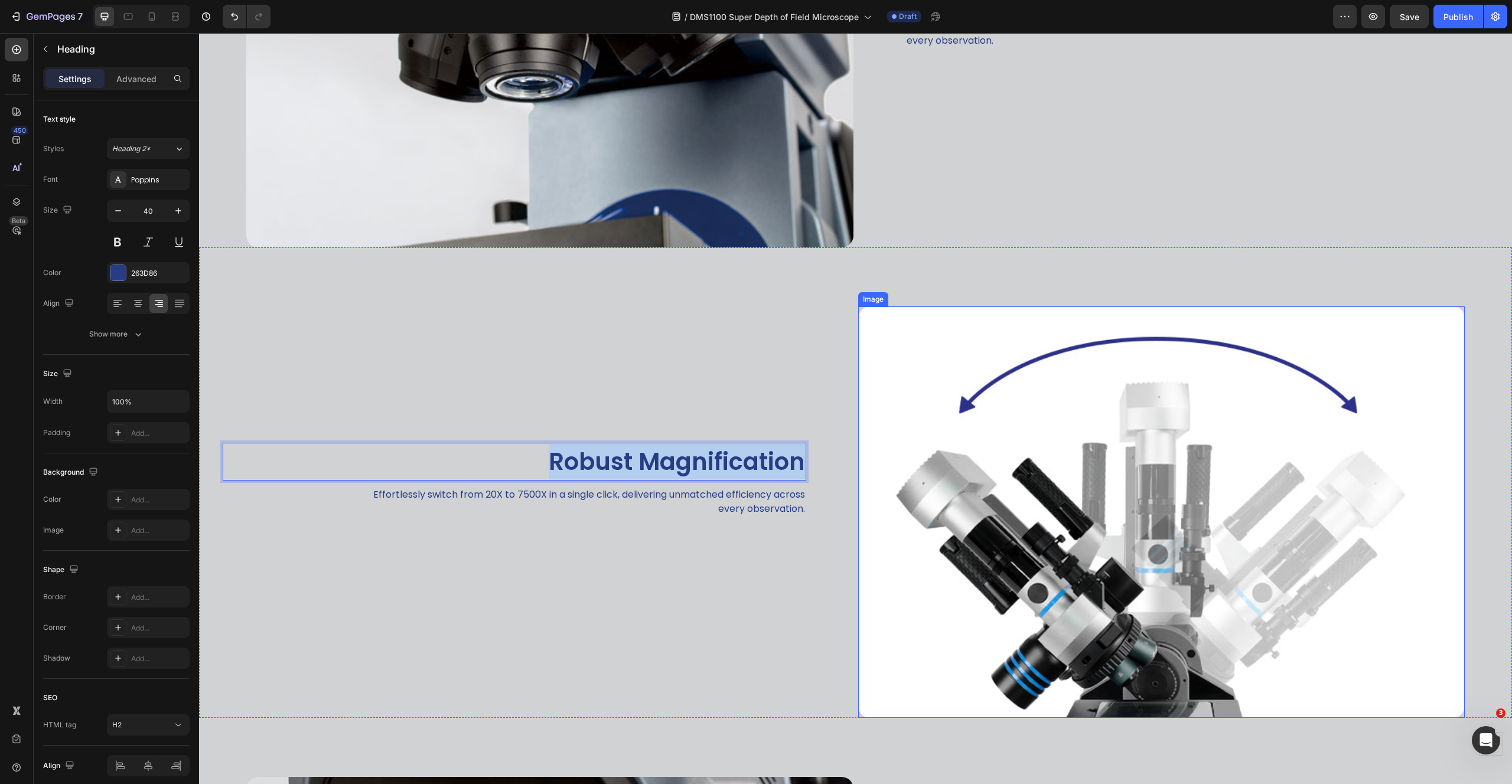
drag, startPoint x: 538, startPoint y: 459, endPoint x: 938, endPoint y: 447, distance: 400.2
click at [938, 447] on div "Robust Magnification Heading 10 Effortlessly switch from 20X to 7500X in a sing…" at bounding box center [855, 482] width 1313 height 470
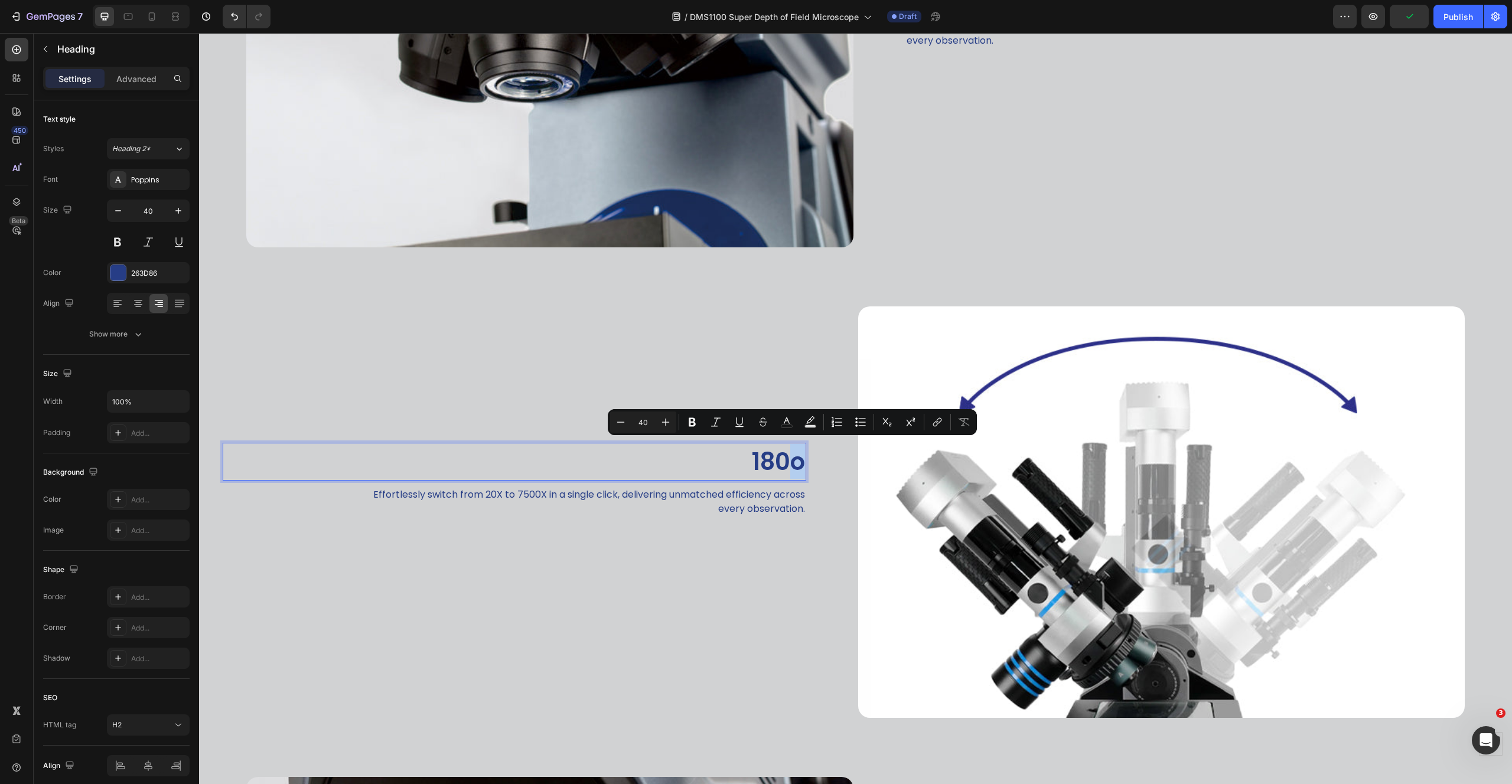
drag, startPoint x: 784, startPoint y: 462, endPoint x: 798, endPoint y: 464, distance: 14.1
click at [798, 464] on p "180o" at bounding box center [514, 462] width 581 height 36
click at [124, 336] on div "Show more" at bounding box center [117, 334] width 55 height 12
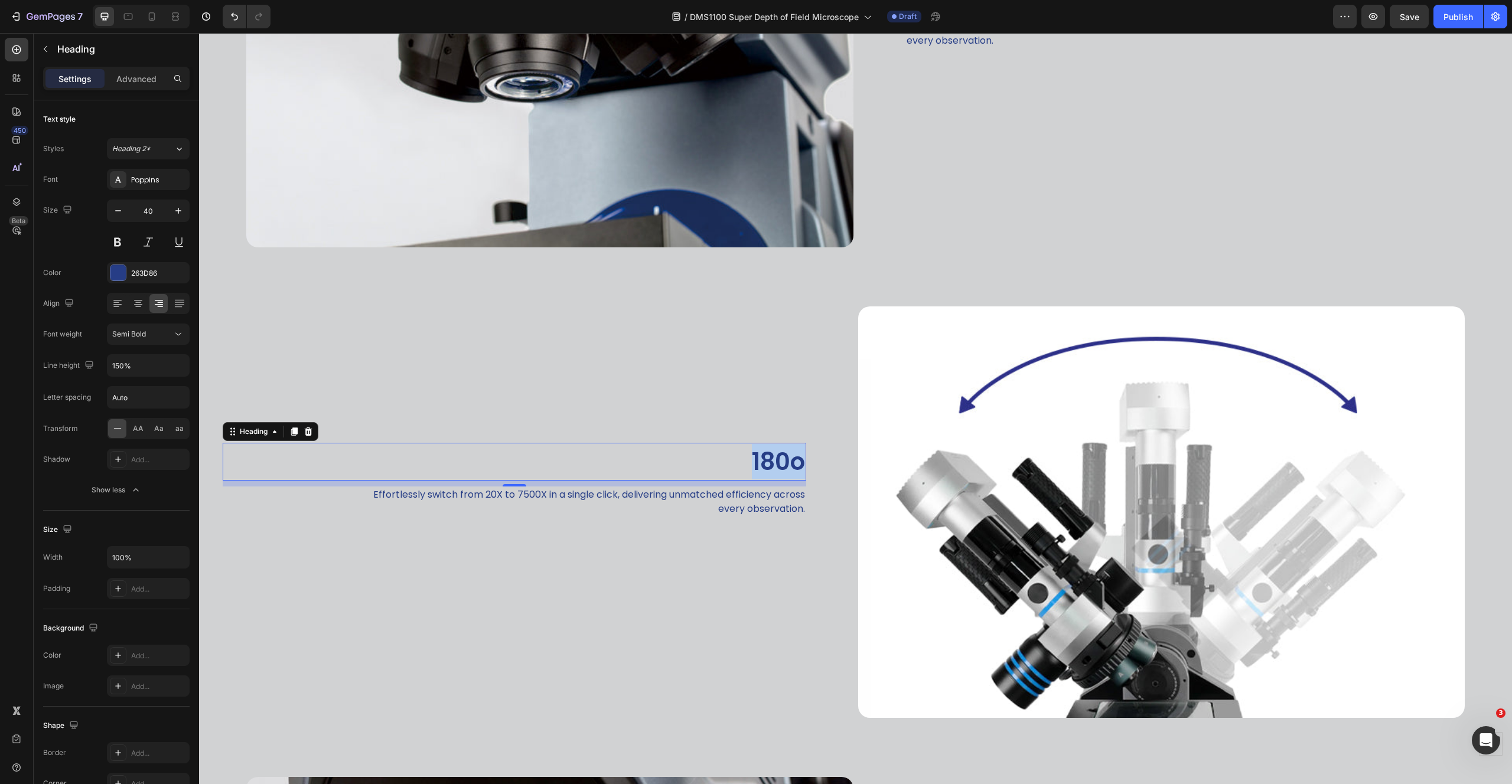
click at [790, 462] on p "180o" at bounding box center [514, 462] width 581 height 36
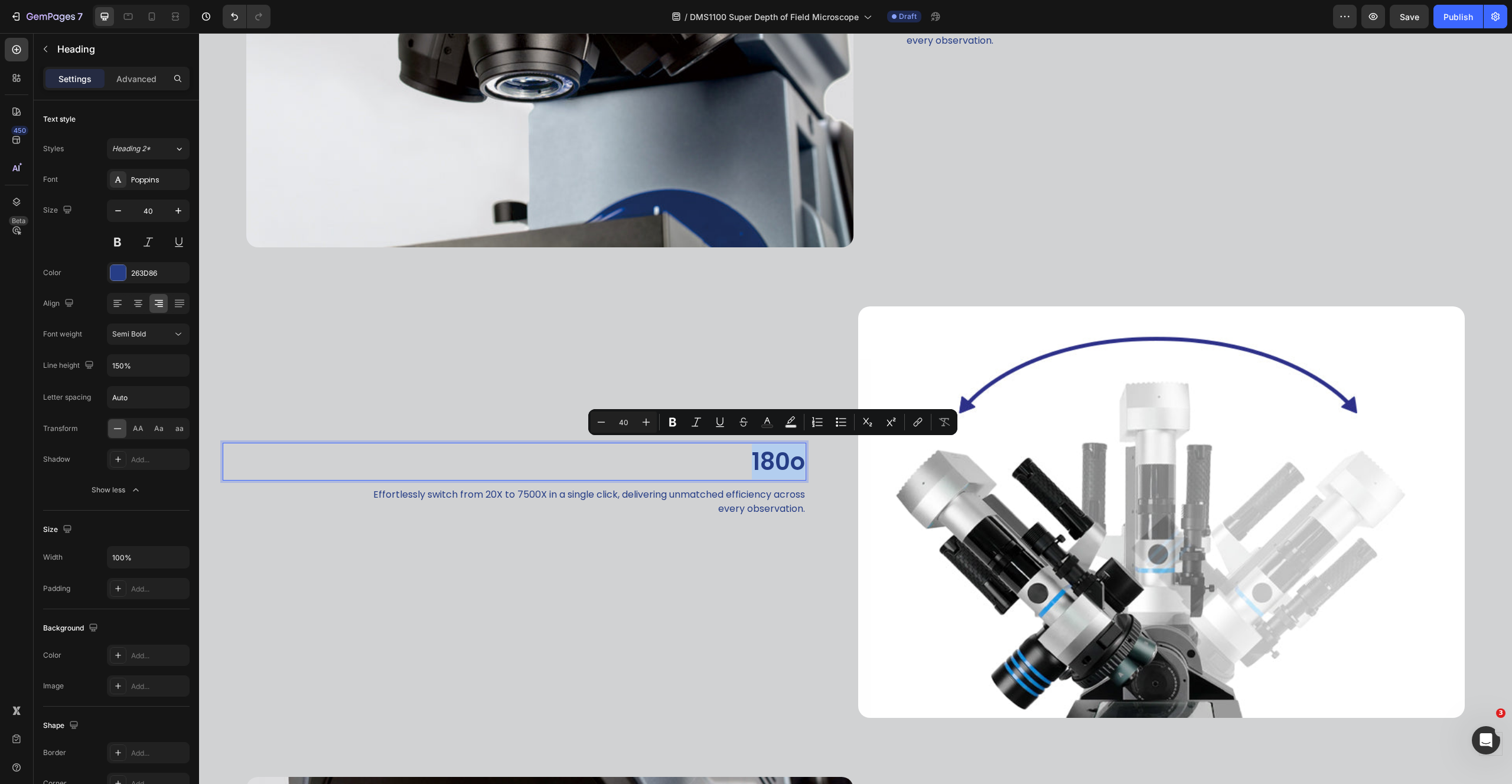
click at [779, 461] on p "180o" at bounding box center [514, 462] width 581 height 36
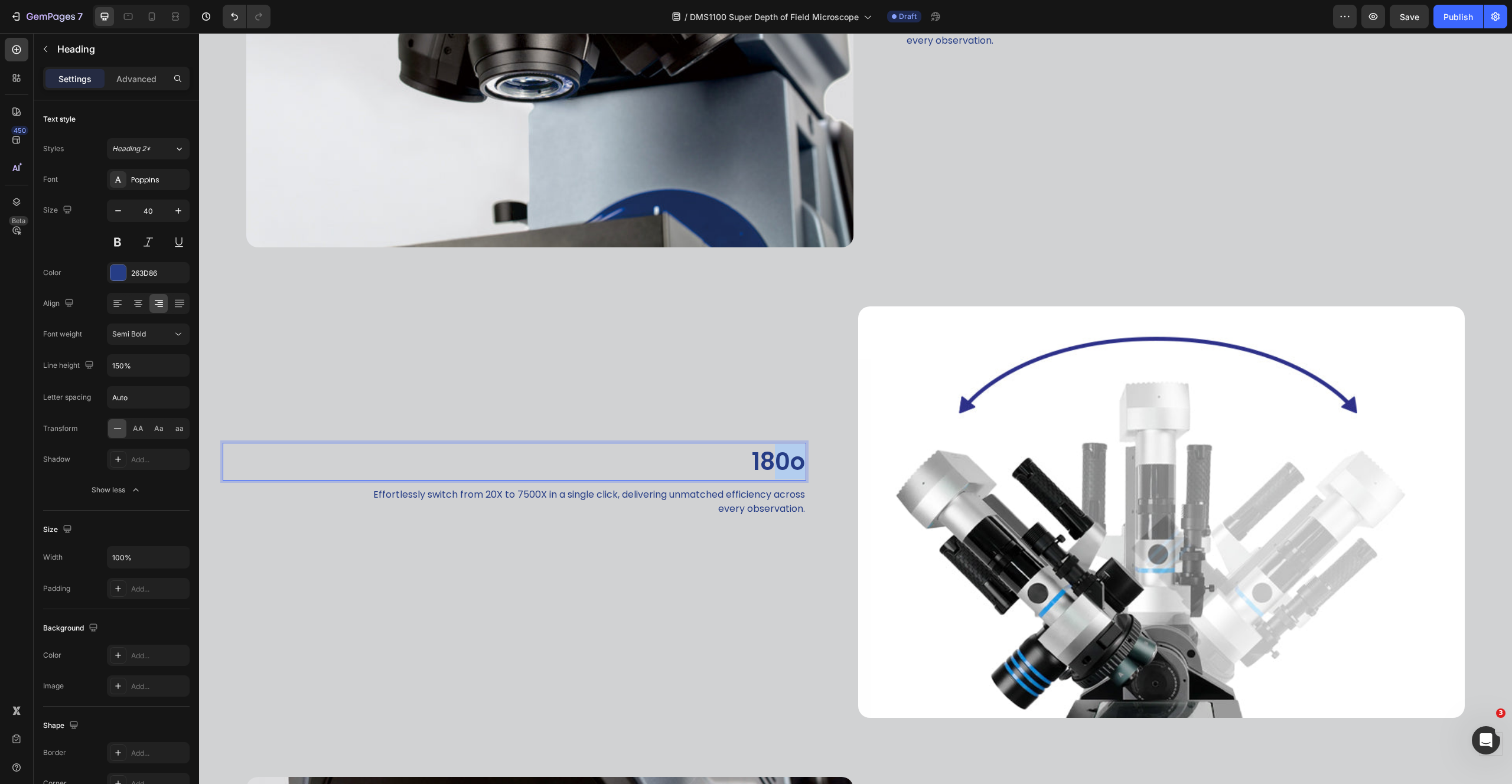
drag, startPoint x: 767, startPoint y: 462, endPoint x: 793, endPoint y: 462, distance: 26.0
click at [793, 462] on p "180o" at bounding box center [514, 462] width 581 height 36
click at [798, 456] on p "180°" at bounding box center [514, 462] width 581 height 36
click at [698, 461] on p "180° Rotation" at bounding box center [514, 462] width 581 height 36
click at [1412, 18] on span "Save" at bounding box center [1409, 17] width 20 height 10
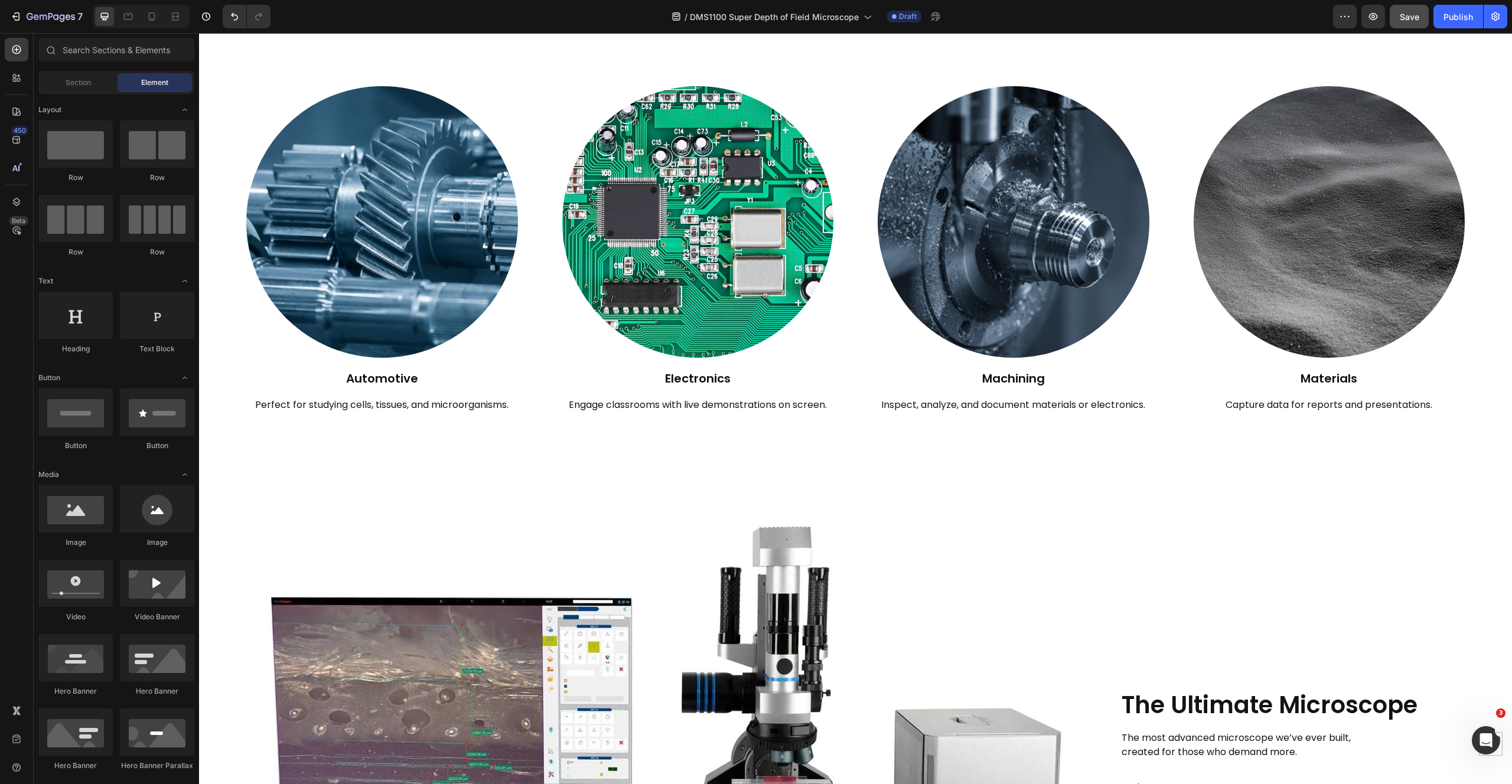
scroll to position [1598, 0]
